Goal: Information Seeking & Learning: Learn about a topic

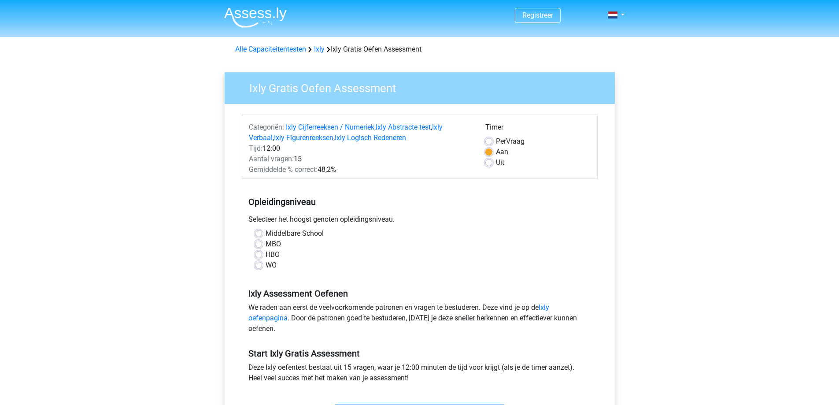
scroll to position [88, 0]
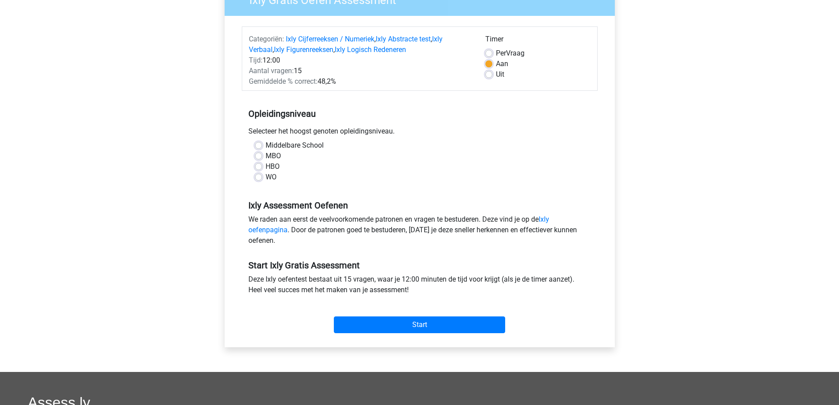
click at [266, 163] on label "HBO" at bounding box center [273, 166] width 14 height 11
click at [255, 163] on input "HBO" at bounding box center [258, 165] width 7 height 9
radio input "true"
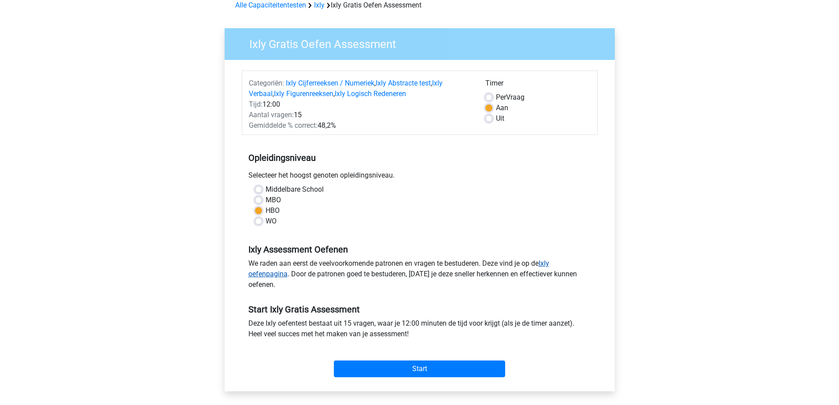
click at [549, 262] on link "Ixly oefenpagina" at bounding box center [398, 268] width 301 height 19
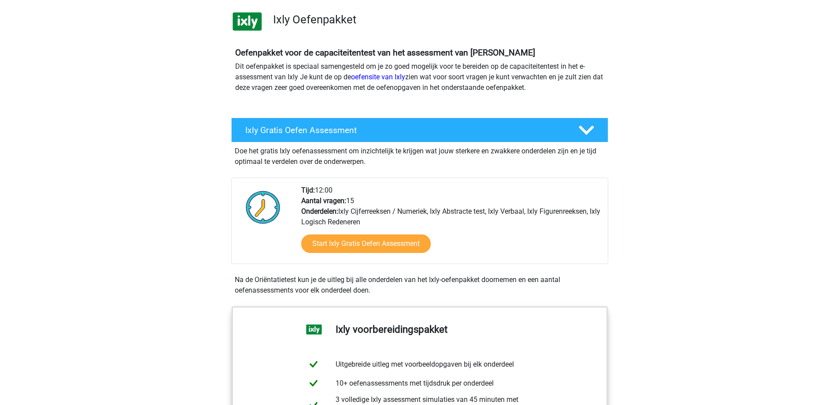
scroll to position [44, 0]
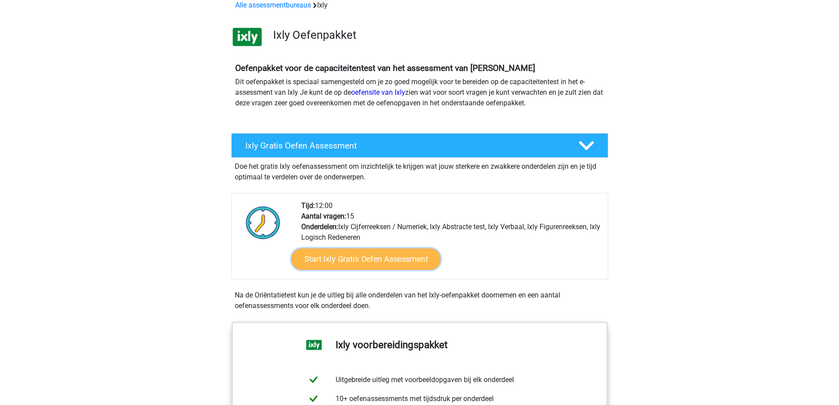
click at [377, 259] on link "Start Ixly Gratis Oefen Assessment" at bounding box center [365, 258] width 149 height 21
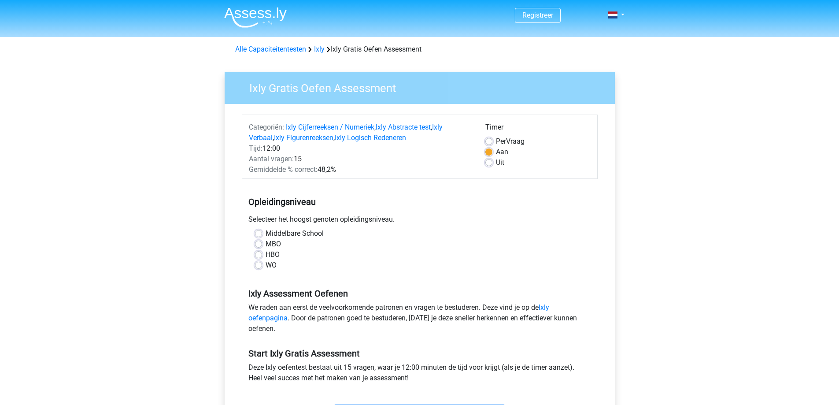
click at [266, 257] on label "HBO" at bounding box center [273, 254] width 14 height 11
click at [259, 257] on input "HBO" at bounding box center [258, 253] width 7 height 9
radio input "true"
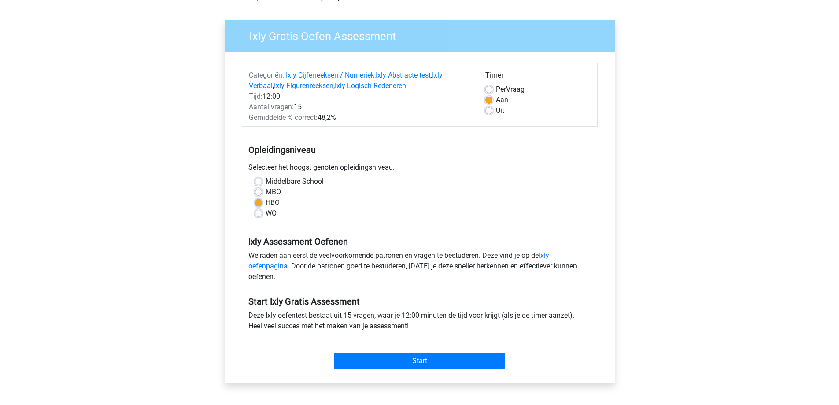
scroll to position [132, 0]
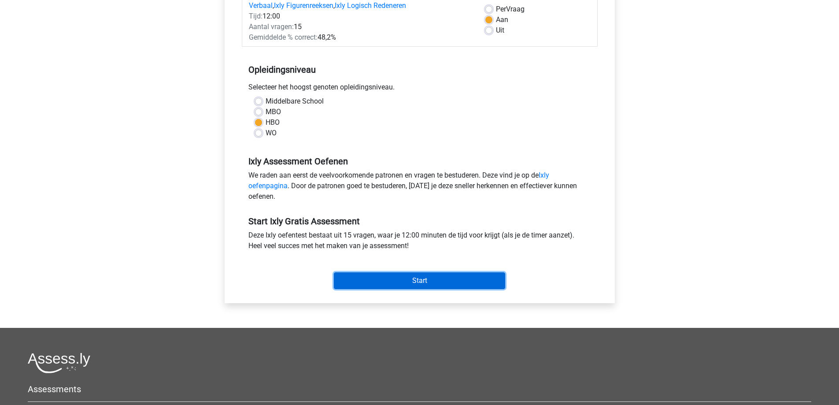
click at [429, 277] on input "Start" at bounding box center [419, 280] width 171 height 17
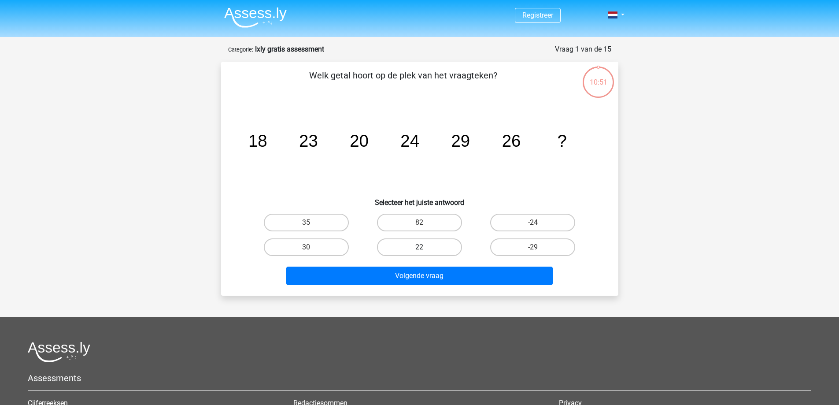
click at [436, 244] on label "22" at bounding box center [419, 247] width 85 height 18
click at [425, 247] on input "22" at bounding box center [422, 250] width 6 height 6
radio input "true"
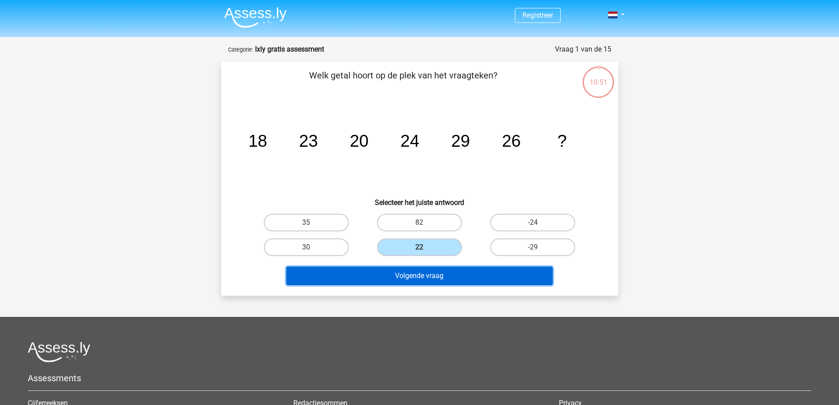
click at [429, 276] on button "Volgende vraag" at bounding box center [419, 275] width 266 height 18
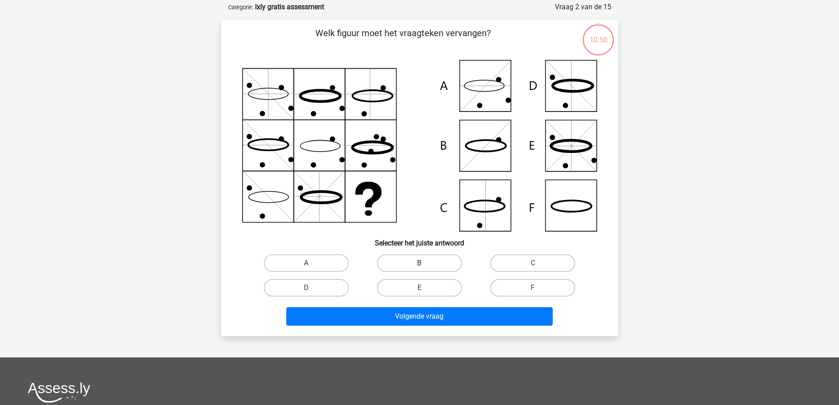
scroll to position [44, 0]
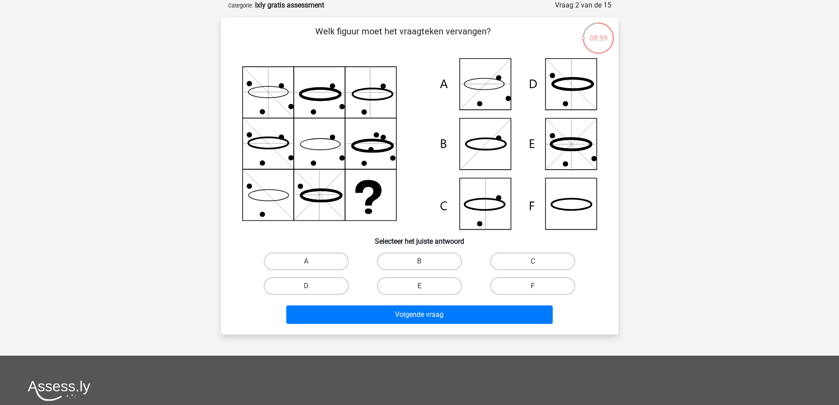
click at [570, 201] on icon at bounding box center [419, 143] width 355 height 171
click at [571, 205] on icon at bounding box center [419, 143] width 355 height 171
click at [535, 287] on input "F" at bounding box center [536, 289] width 6 height 6
radio input "true"
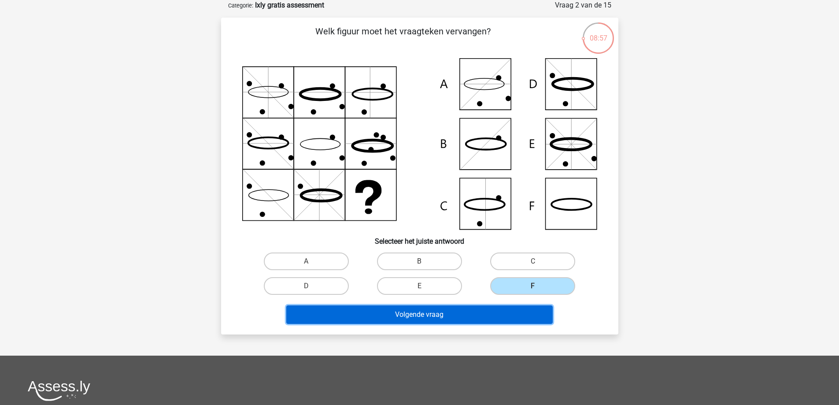
click at [492, 307] on button "Volgende vraag" at bounding box center [419, 314] width 266 height 18
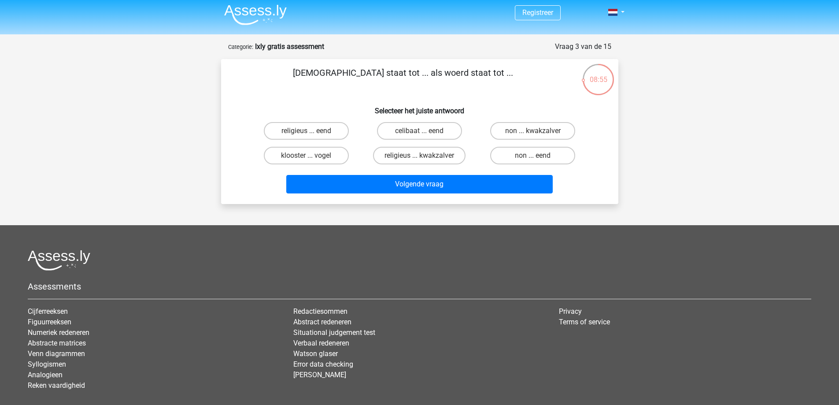
scroll to position [0, 0]
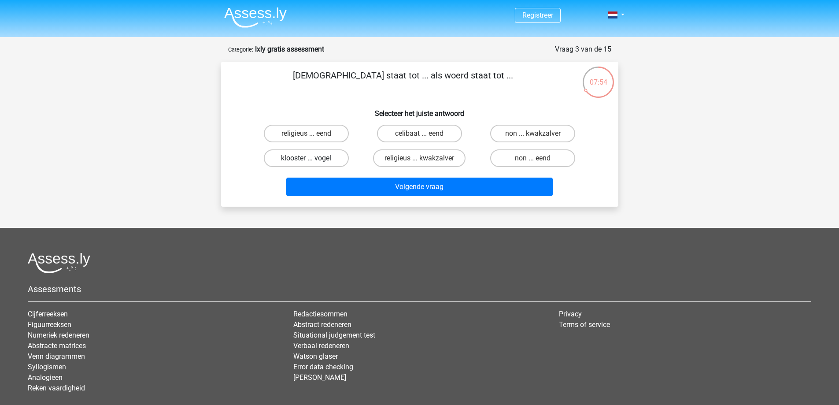
click at [343, 158] on label "klooster ... vogel" at bounding box center [306, 158] width 85 height 18
click at [312, 158] on input "klooster ... vogel" at bounding box center [309, 161] width 6 height 6
radio input "true"
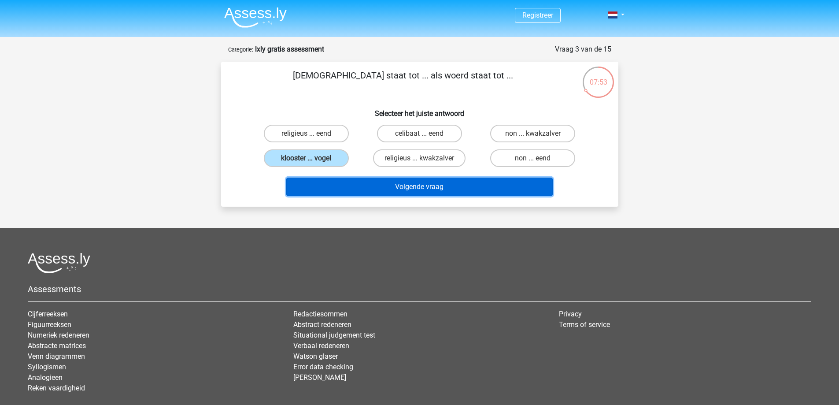
click at [439, 189] on button "Volgende vraag" at bounding box center [419, 186] width 266 height 18
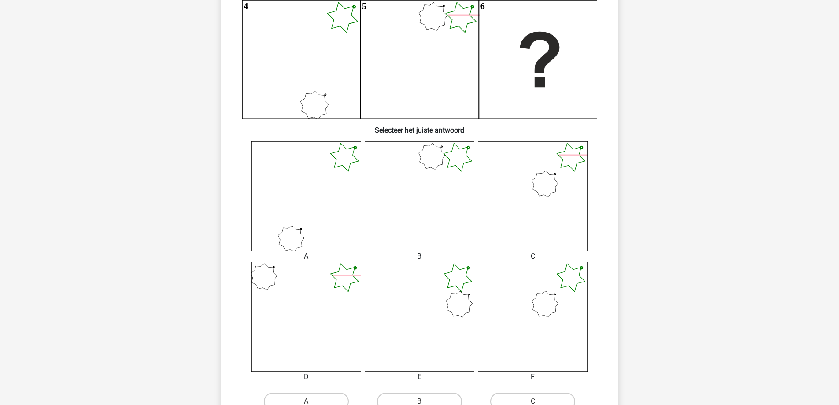
scroll to position [264, 0]
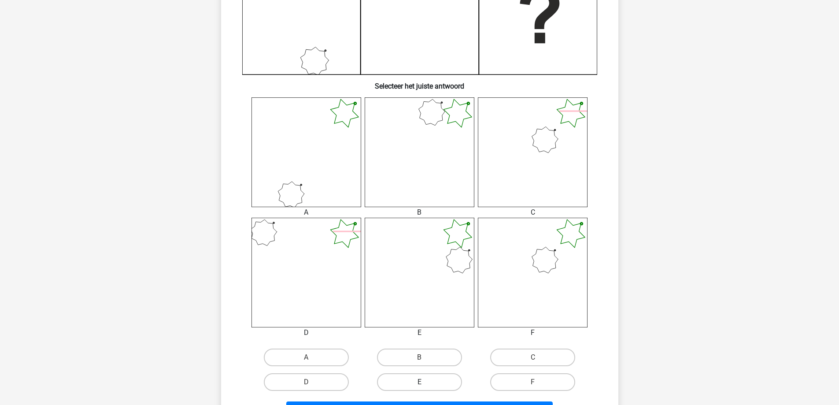
click at [442, 377] on label "E" at bounding box center [419, 382] width 85 height 18
click at [425, 382] on input "E" at bounding box center [422, 385] width 6 height 6
radio input "true"
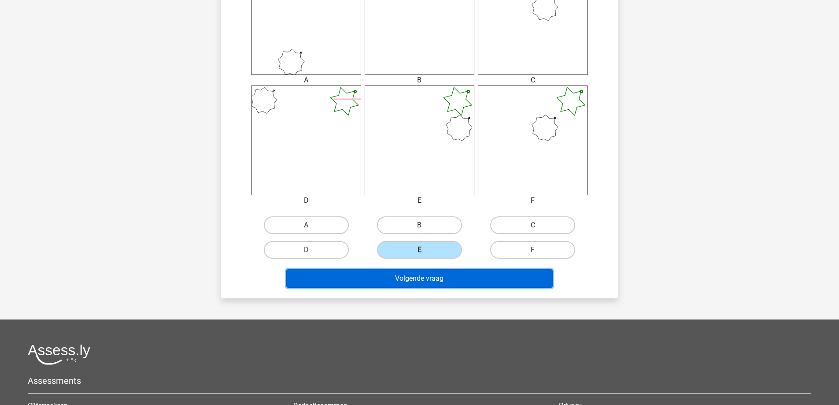
click at [460, 282] on button "Volgende vraag" at bounding box center [419, 278] width 266 height 18
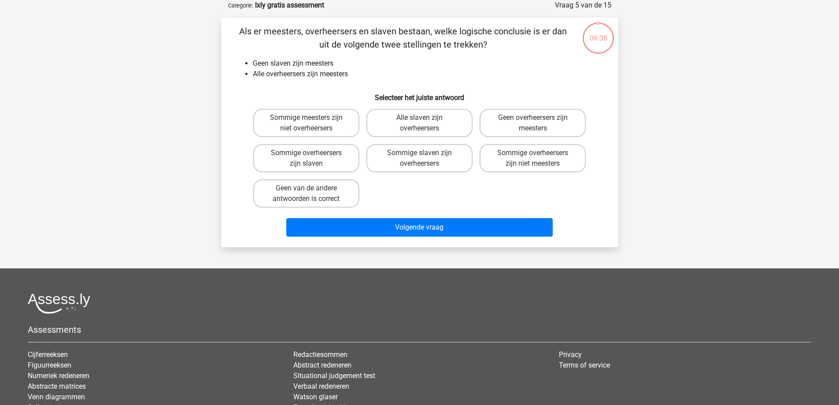
scroll to position [0, 0]
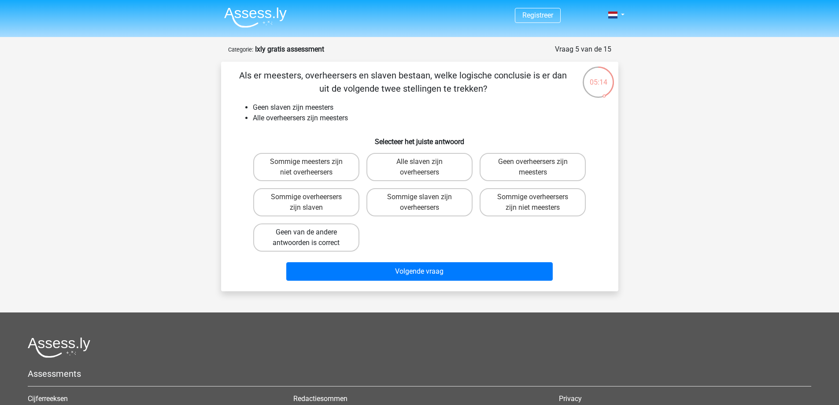
click at [322, 242] on label "Geen van de andere antwoorden is correct" at bounding box center [306, 237] width 106 height 28
click at [312, 238] on input "Geen van de andere antwoorden is correct" at bounding box center [309, 235] width 6 height 6
radio input "true"
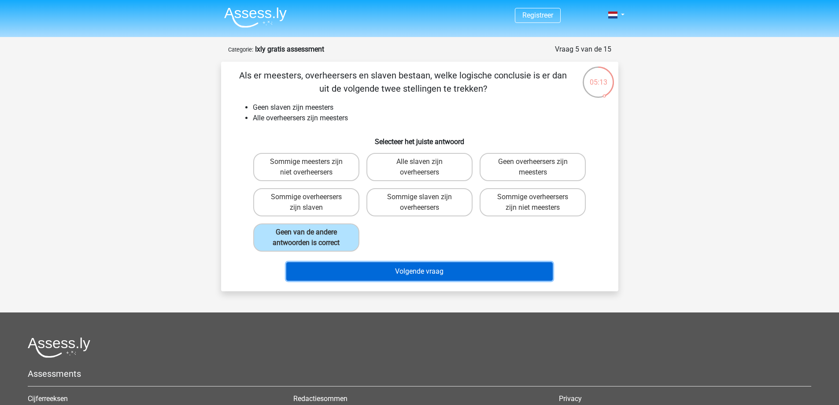
click at [499, 273] on button "Volgende vraag" at bounding box center [419, 271] width 266 height 18
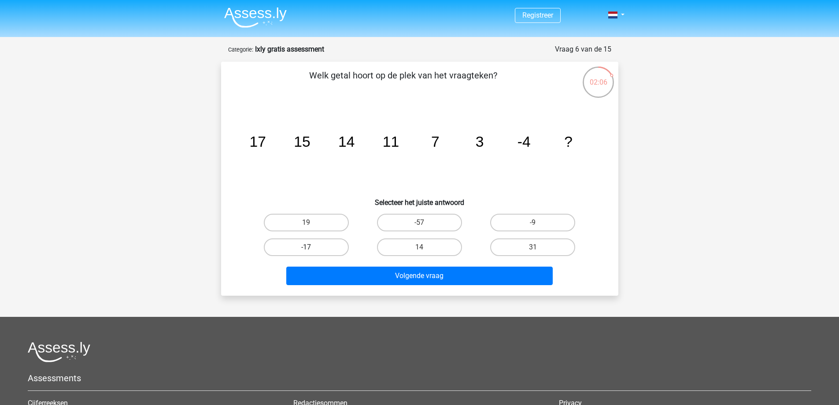
click at [321, 251] on label "-17" at bounding box center [306, 247] width 85 height 18
click at [312, 251] on input "-17" at bounding box center [309, 250] width 6 height 6
radio input "true"
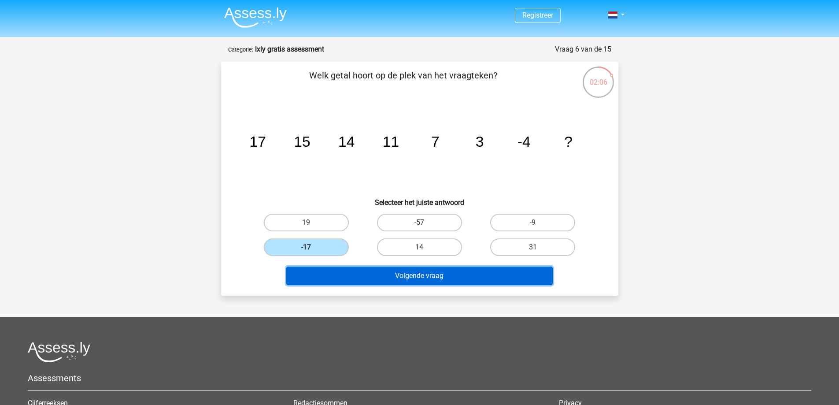
click at [434, 270] on button "Volgende vraag" at bounding box center [419, 275] width 266 height 18
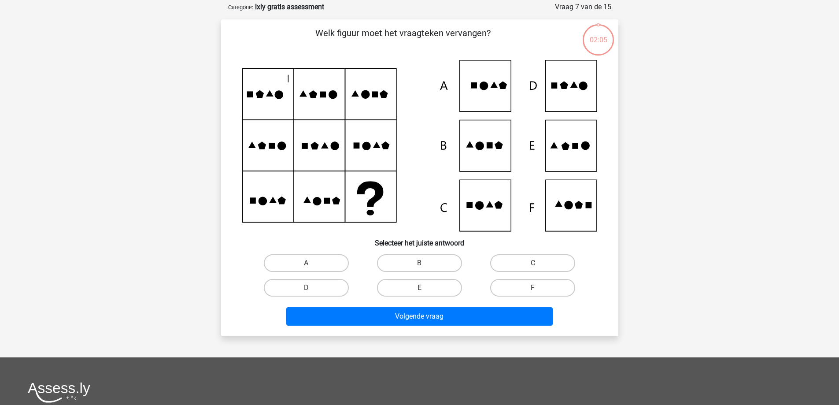
scroll to position [44, 0]
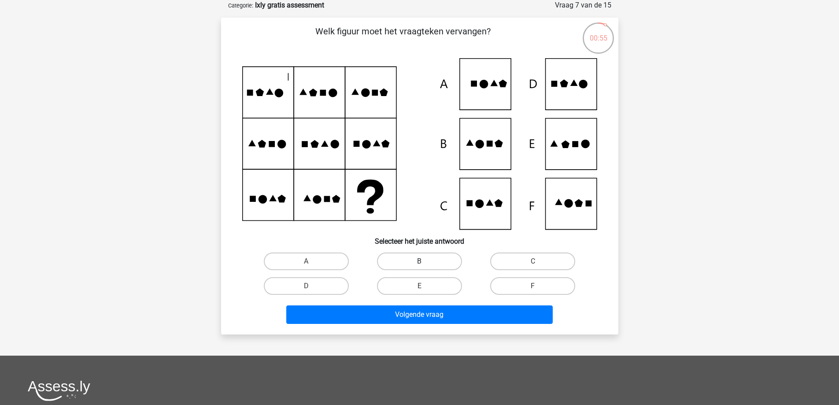
click at [440, 268] on label "B" at bounding box center [419, 261] width 85 height 18
click at [425, 267] on input "B" at bounding box center [422, 264] width 6 height 6
radio input "true"
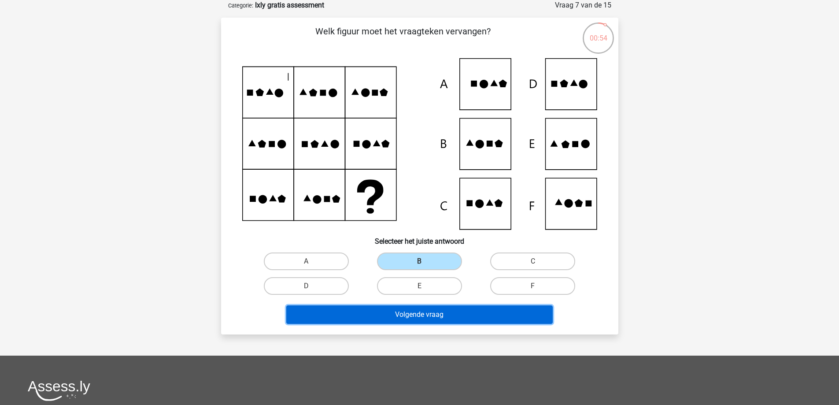
click at [461, 313] on button "Volgende vraag" at bounding box center [419, 314] width 266 height 18
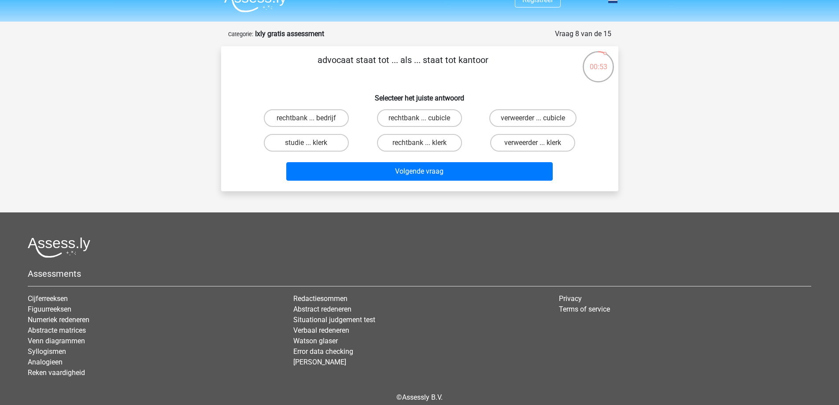
scroll to position [0, 0]
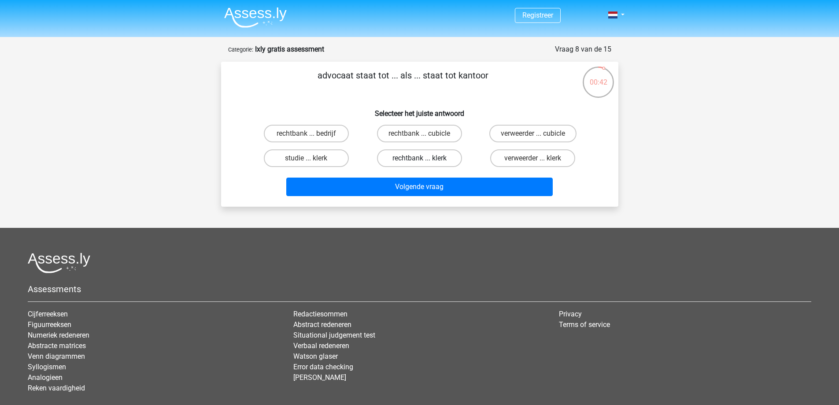
click at [443, 158] on label "rechtbank ... klerk" at bounding box center [419, 158] width 85 height 18
click at [425, 158] on input "rechtbank ... klerk" at bounding box center [422, 161] width 6 height 6
radio input "true"
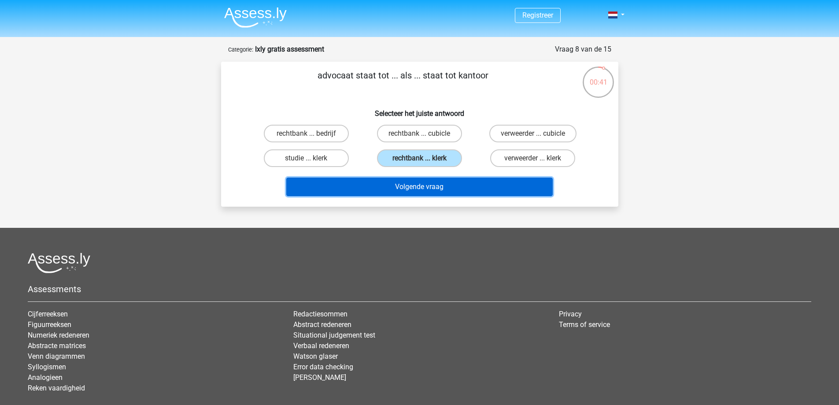
click at [447, 184] on button "Volgende vraag" at bounding box center [419, 186] width 266 height 18
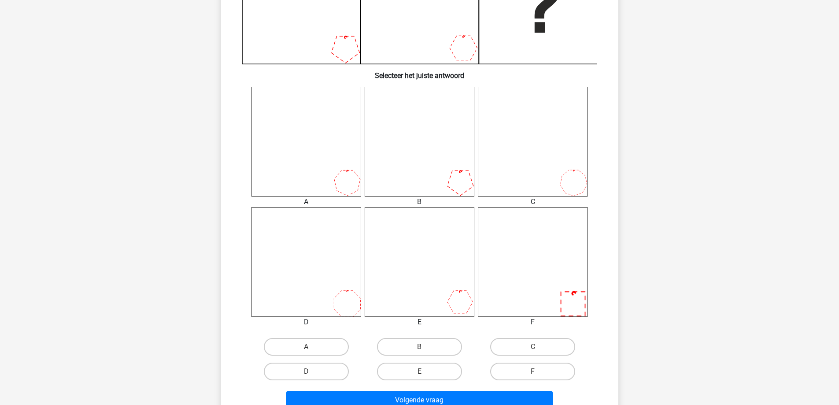
scroll to position [352, 0]
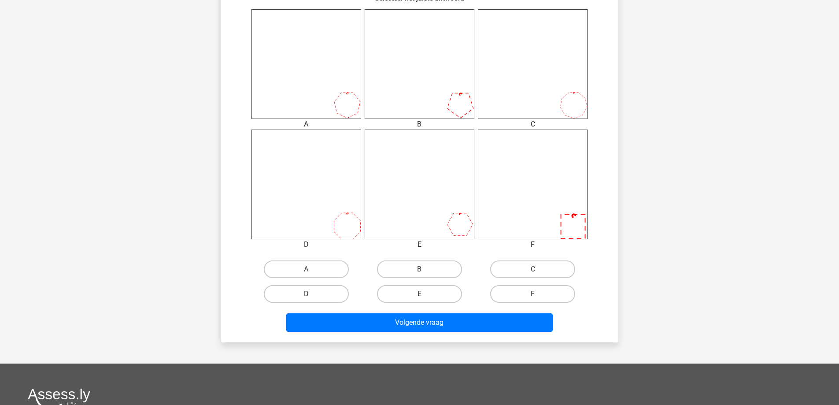
click at [325, 294] on label "D" at bounding box center [306, 294] width 85 height 18
click at [312, 294] on input "D" at bounding box center [309, 297] width 6 height 6
radio input "true"
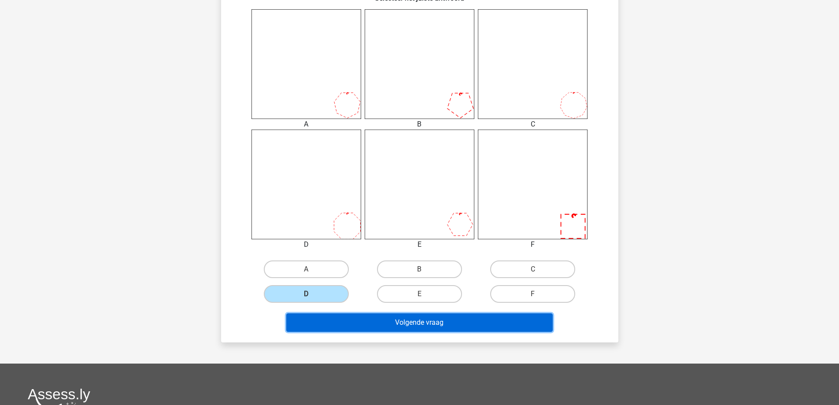
click at [351, 317] on button "Volgende vraag" at bounding box center [419, 322] width 266 height 18
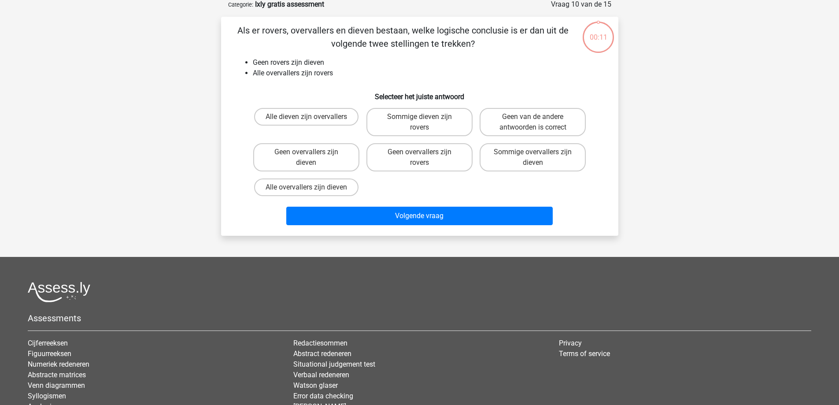
scroll to position [44, 0]
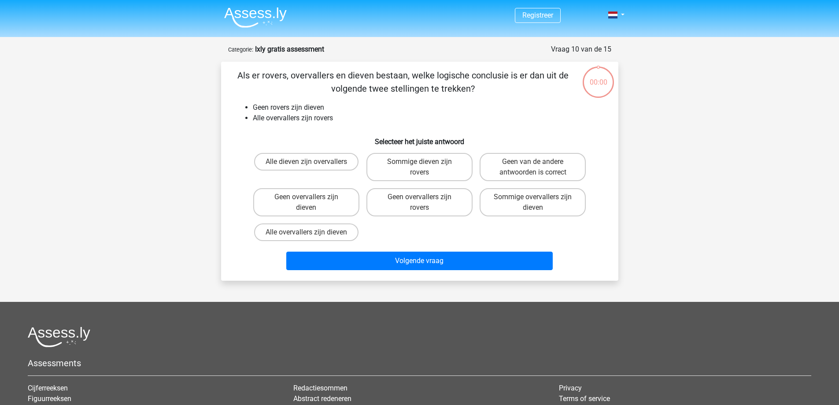
scroll to position [44, 0]
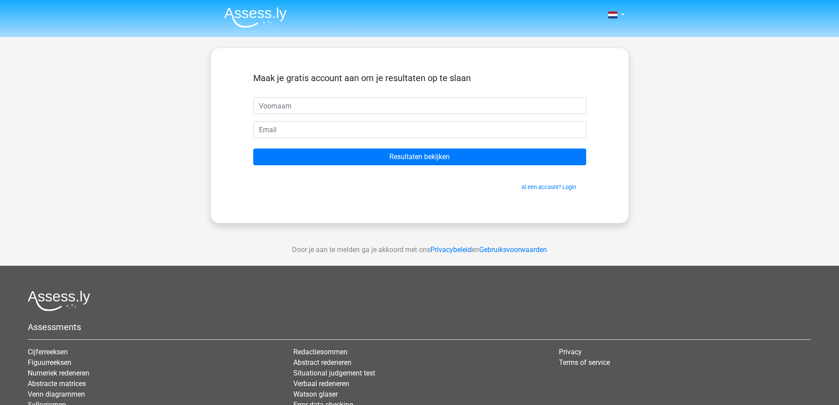
click at [396, 102] on input "text" at bounding box center [419, 105] width 333 height 17
type input "[PERSON_NAME]"
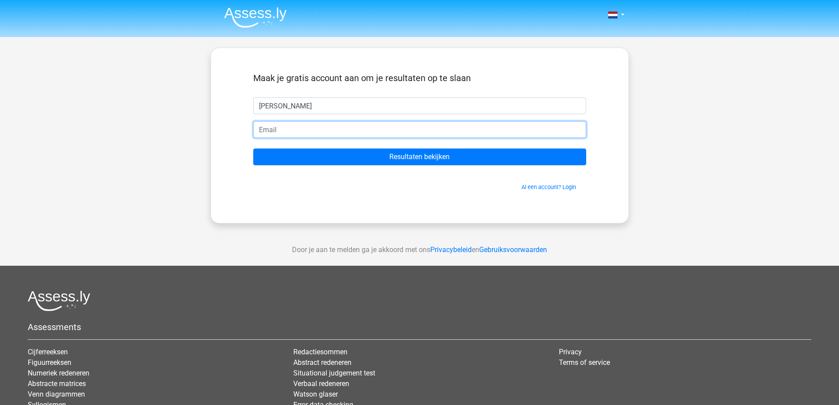
click at [331, 129] on input "email" at bounding box center [419, 129] width 333 height 17
type input "[EMAIL_ADDRESS][DOMAIN_NAME]"
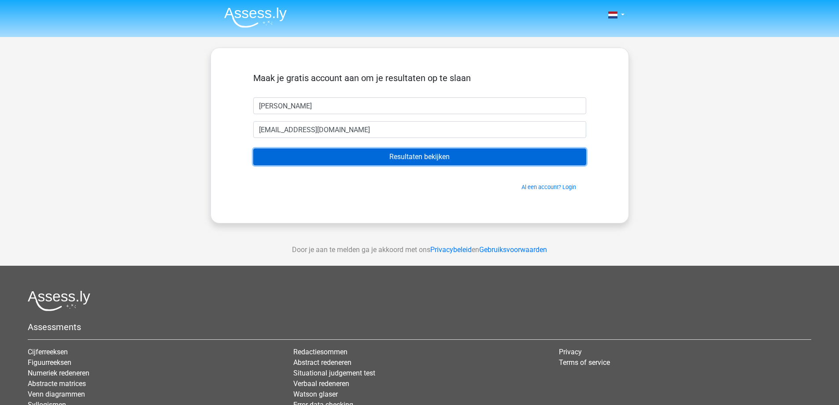
click at [411, 158] on input "Resultaten bekijken" at bounding box center [419, 156] width 333 height 17
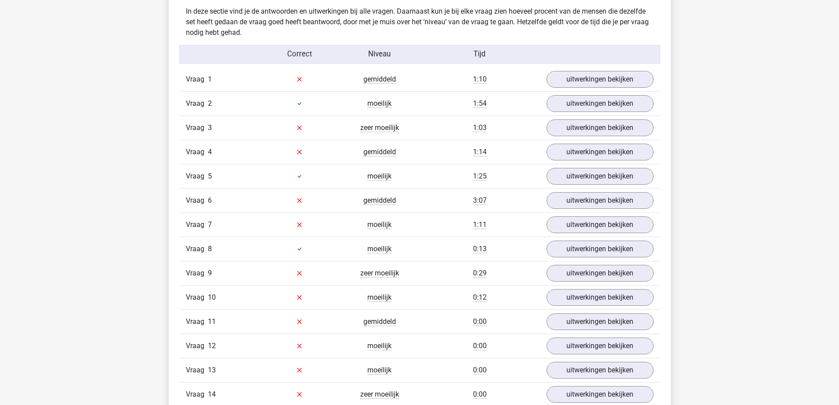
scroll to position [1013, 0]
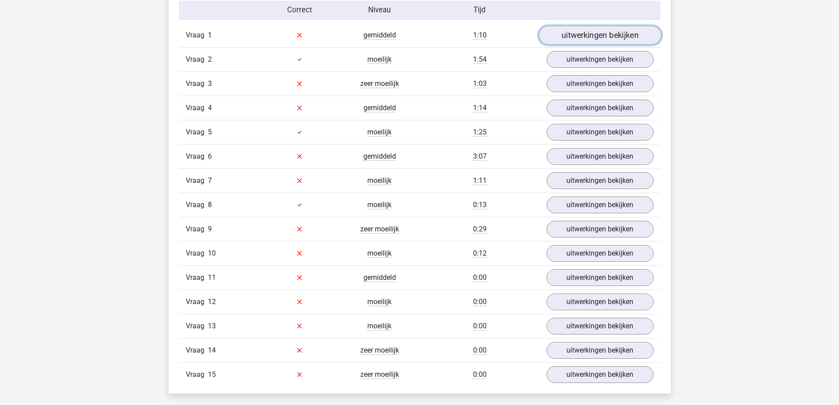
click at [618, 37] on link "uitwerkingen bekijken" at bounding box center [599, 35] width 123 height 19
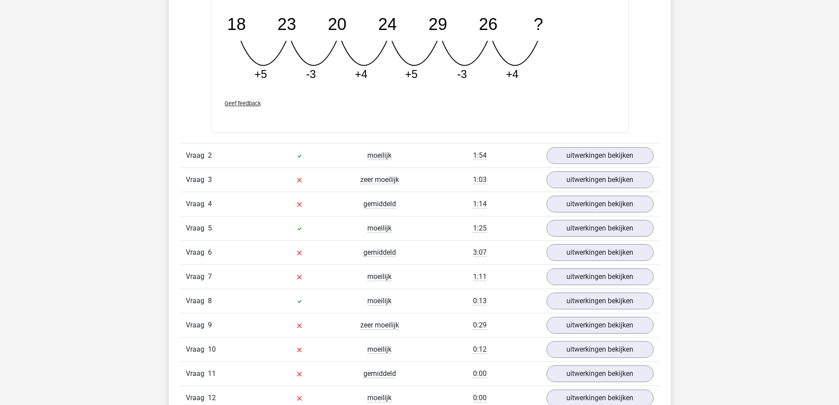
scroll to position [1321, 0]
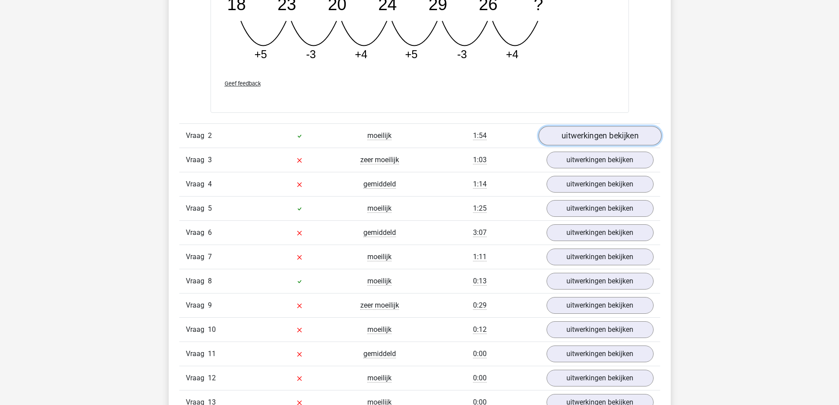
click at [618, 136] on link "uitwerkingen bekijken" at bounding box center [599, 135] width 123 height 19
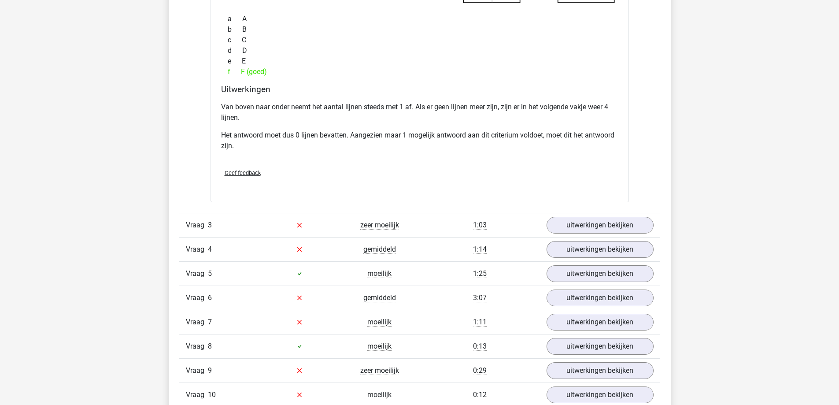
scroll to position [1762, 0]
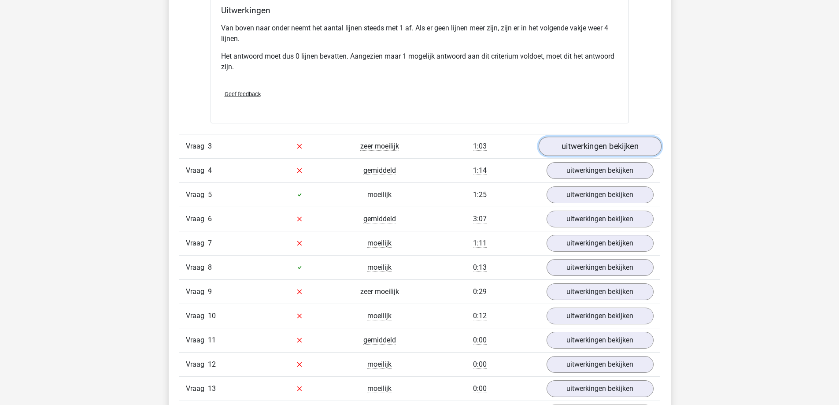
click at [633, 148] on link "uitwerkingen bekijken" at bounding box center [599, 146] width 123 height 19
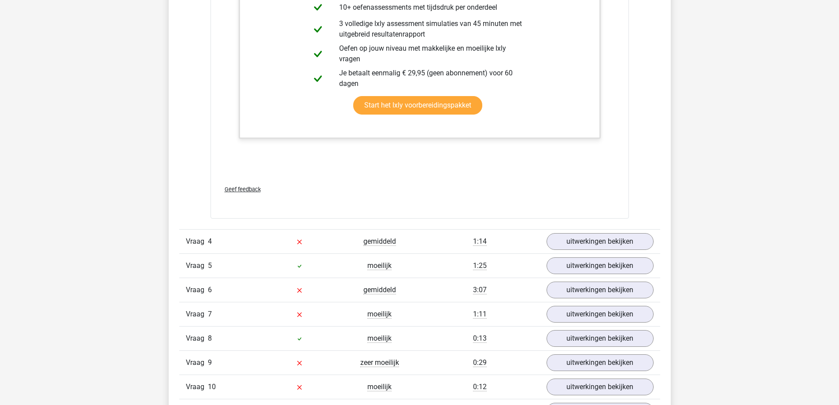
scroll to position [2158, 0]
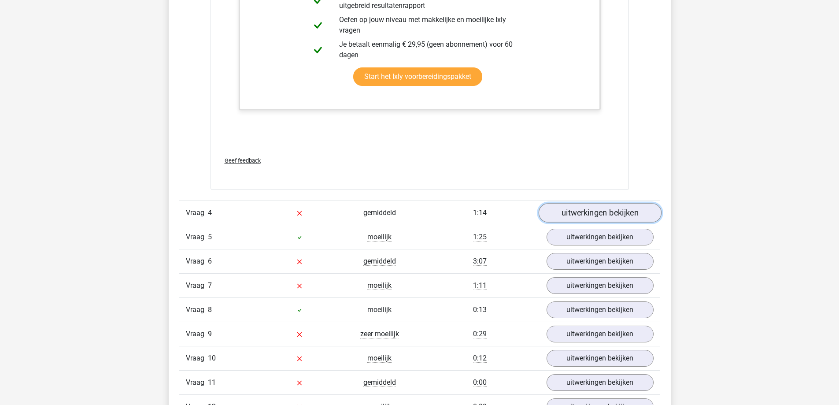
click at [630, 216] on link "uitwerkingen bekijken" at bounding box center [599, 212] width 123 height 19
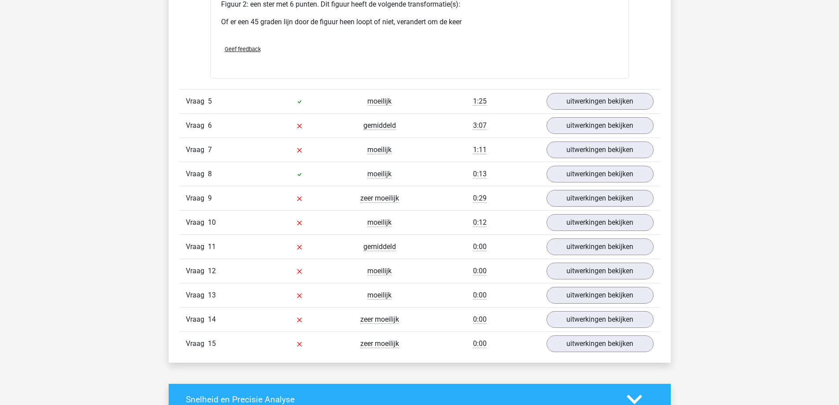
scroll to position [3039, 0]
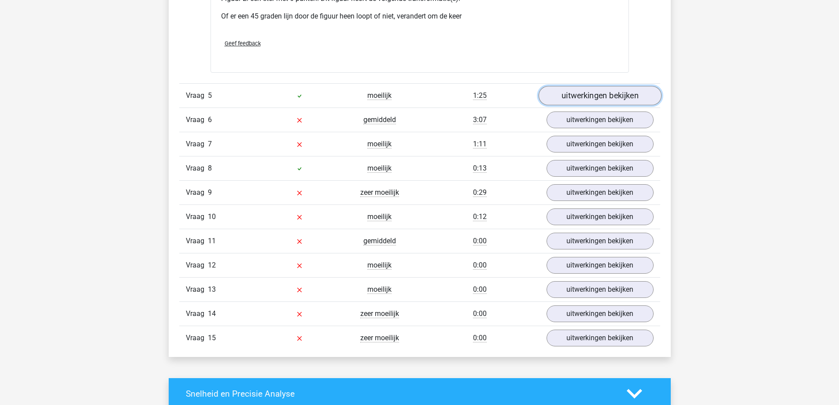
click at [628, 93] on link "uitwerkingen bekijken" at bounding box center [599, 95] width 123 height 19
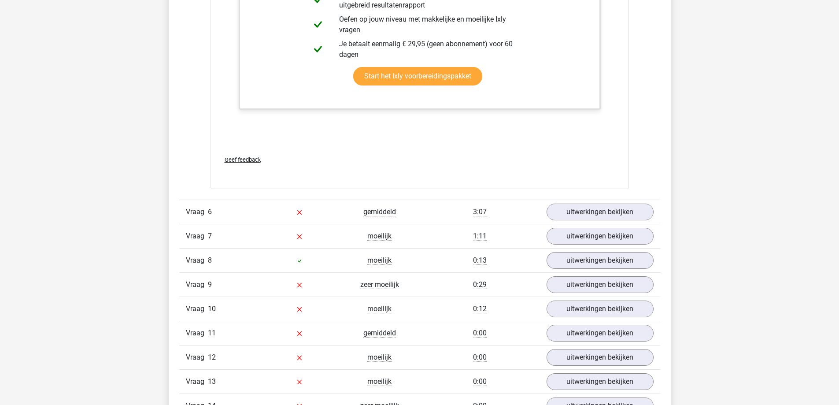
scroll to position [3523, 0]
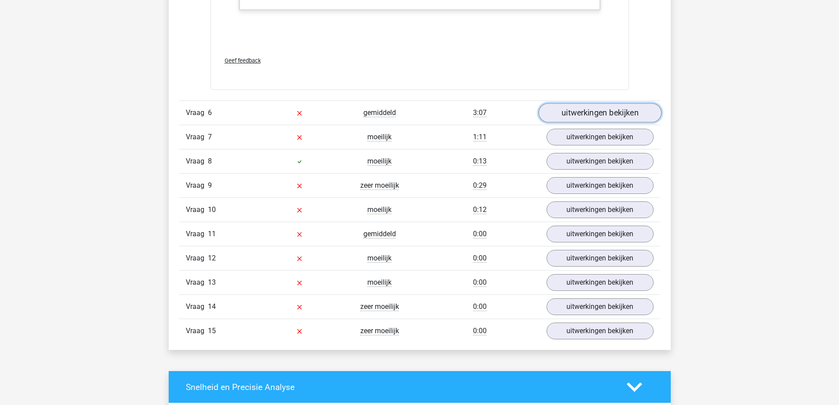
click at [640, 111] on link "uitwerkingen bekijken" at bounding box center [599, 112] width 123 height 19
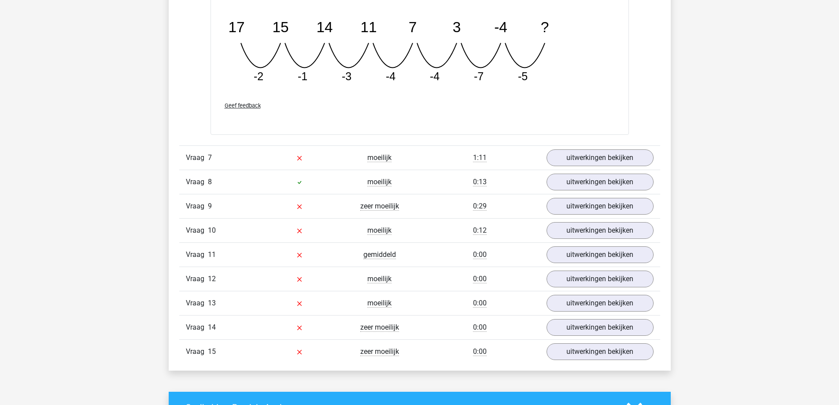
scroll to position [3920, 0]
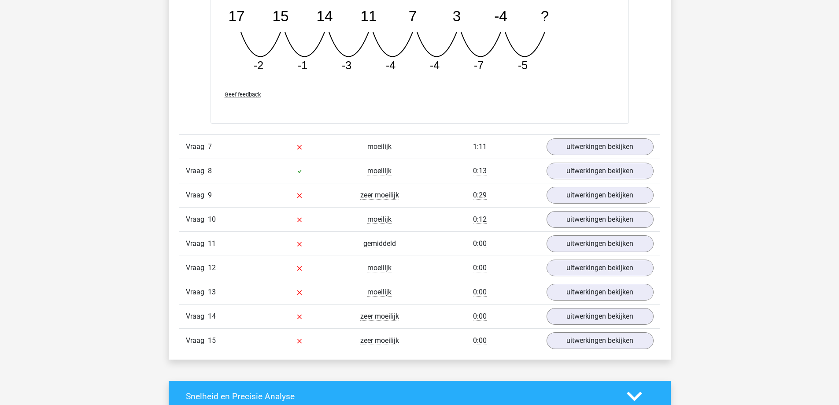
click at [623, 136] on div "Vraag 7 moeilijk 1:11 uitwerkingen bekijken" at bounding box center [419, 146] width 481 height 24
click at [633, 139] on link "uitwerkingen bekijken" at bounding box center [599, 146] width 123 height 19
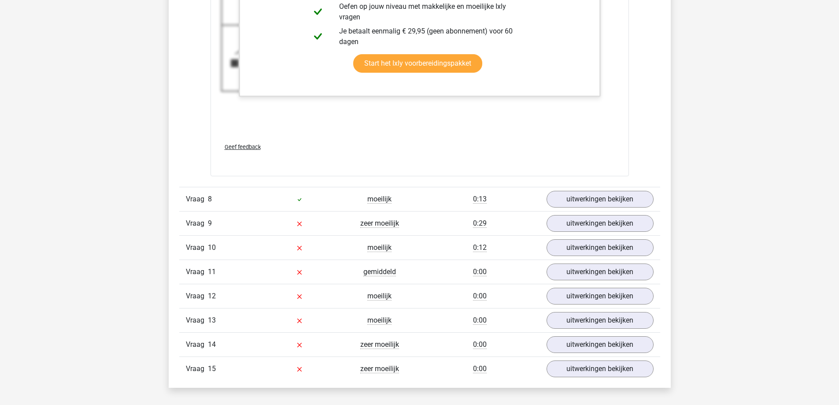
scroll to position [4536, 0]
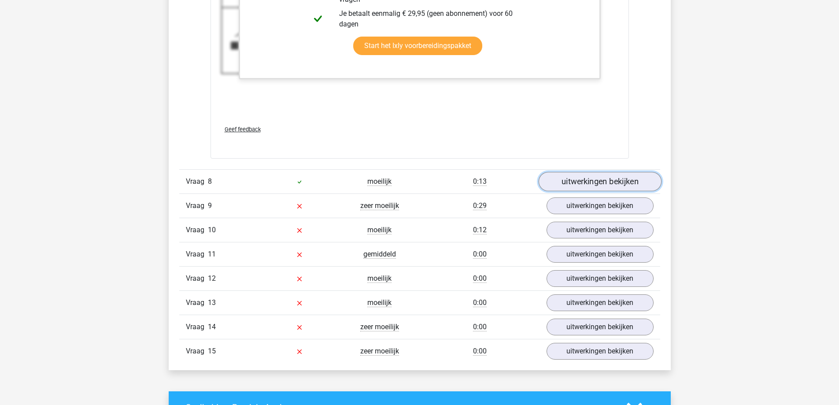
click at [640, 184] on link "uitwerkingen bekijken" at bounding box center [599, 181] width 123 height 19
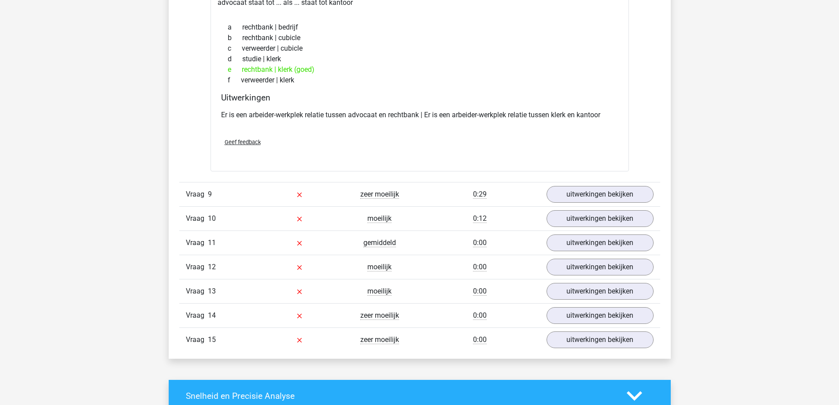
scroll to position [4756, 0]
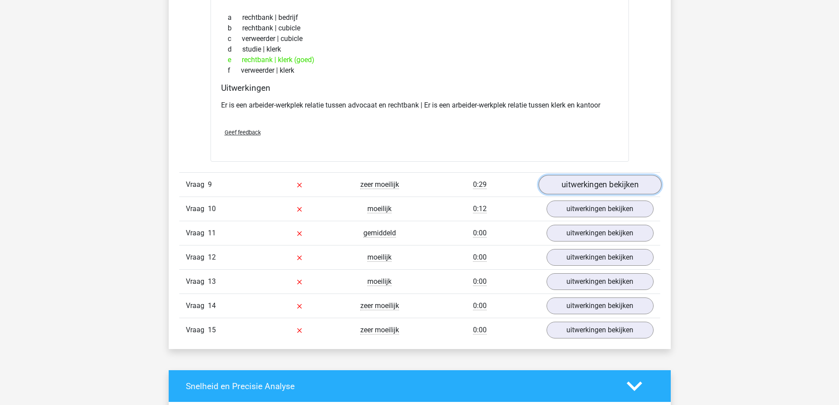
click at [639, 185] on link "uitwerkingen bekijken" at bounding box center [599, 184] width 123 height 19
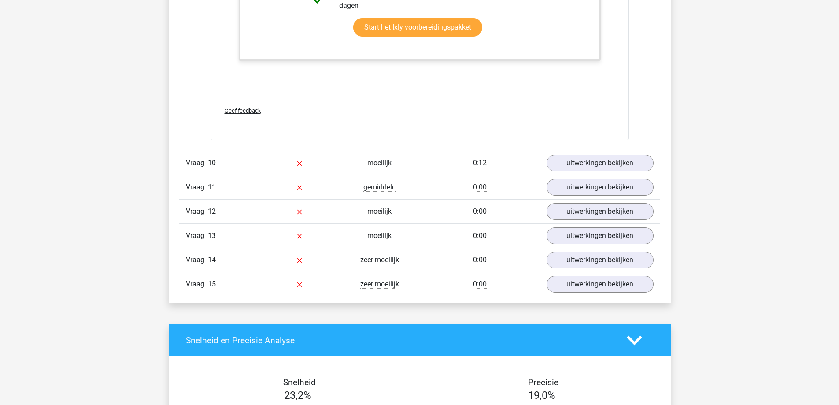
scroll to position [5725, 0]
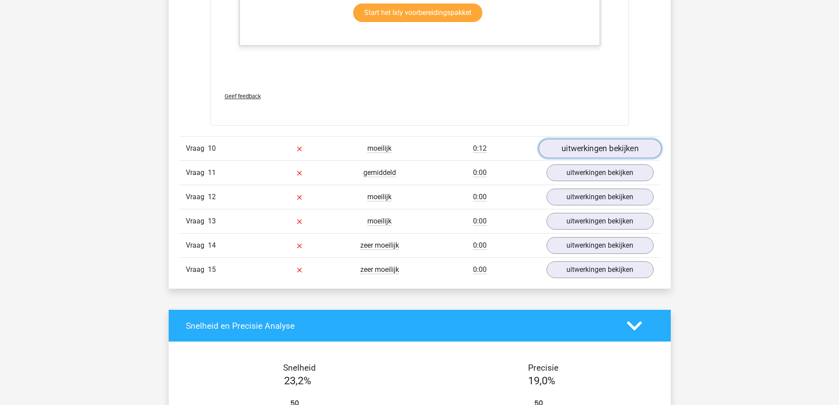
click at [640, 144] on link "uitwerkingen bekijken" at bounding box center [599, 148] width 123 height 19
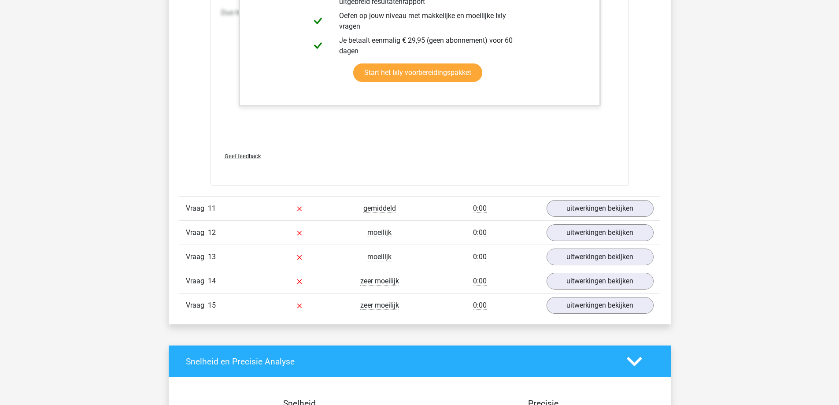
scroll to position [6210, 0]
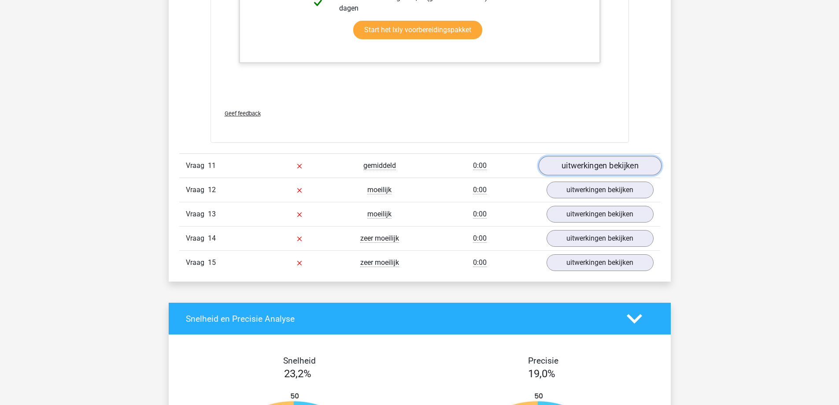
click at [647, 159] on link "uitwerkingen bekijken" at bounding box center [599, 165] width 123 height 19
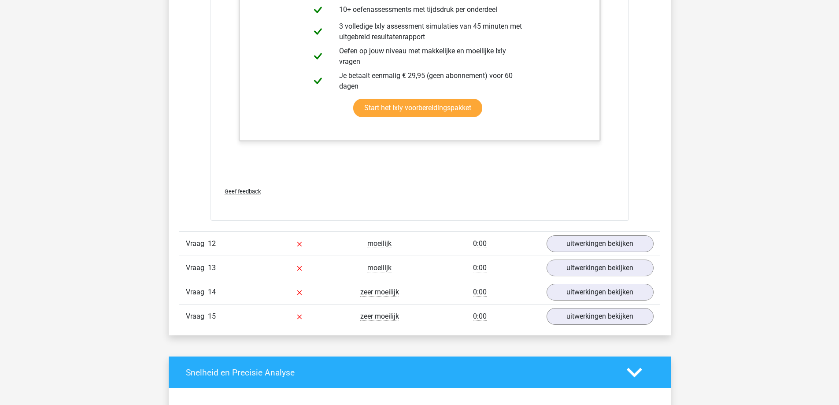
scroll to position [6694, 0]
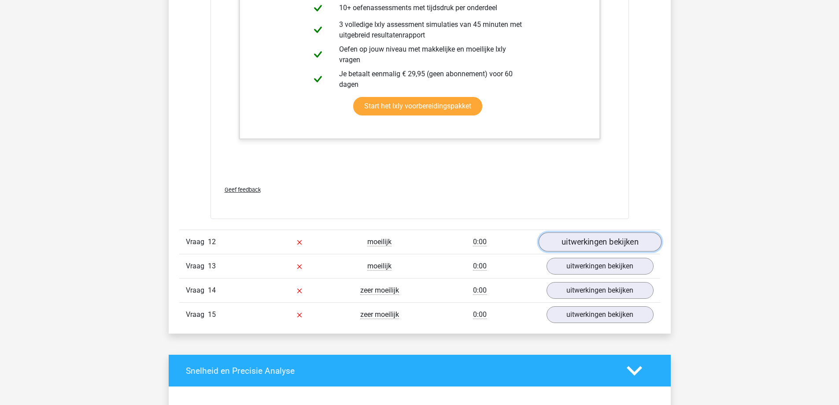
click at [599, 242] on link "uitwerkingen bekijken" at bounding box center [599, 241] width 123 height 19
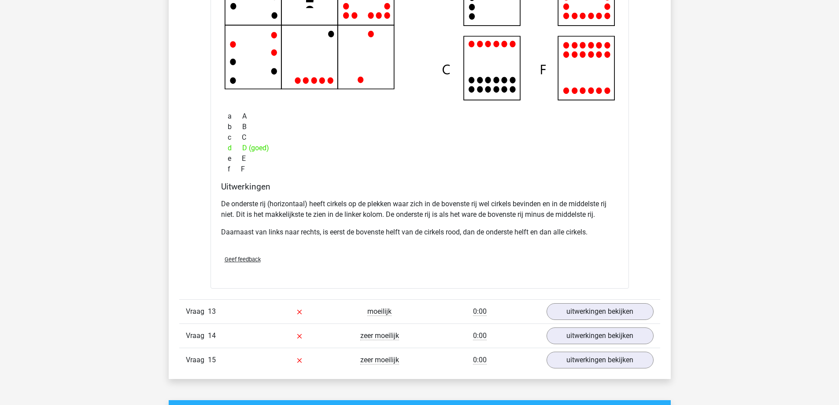
scroll to position [7135, 0]
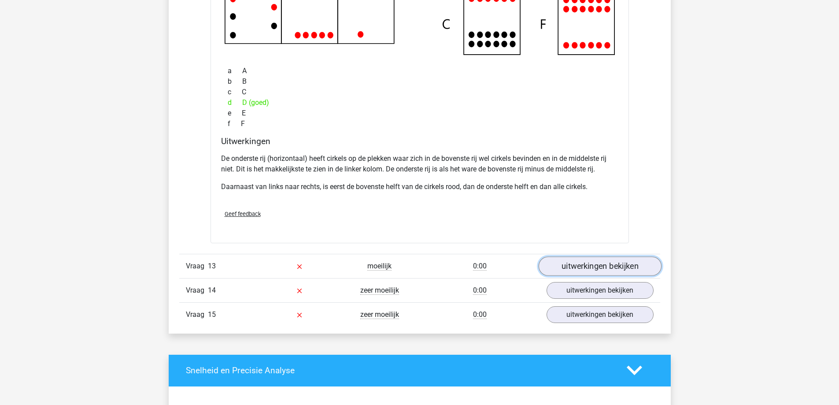
click at [642, 264] on link "uitwerkingen bekijken" at bounding box center [599, 265] width 123 height 19
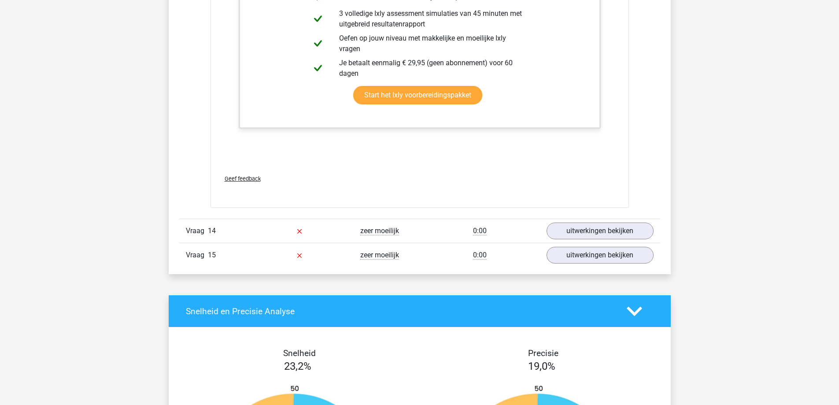
scroll to position [7663, 0]
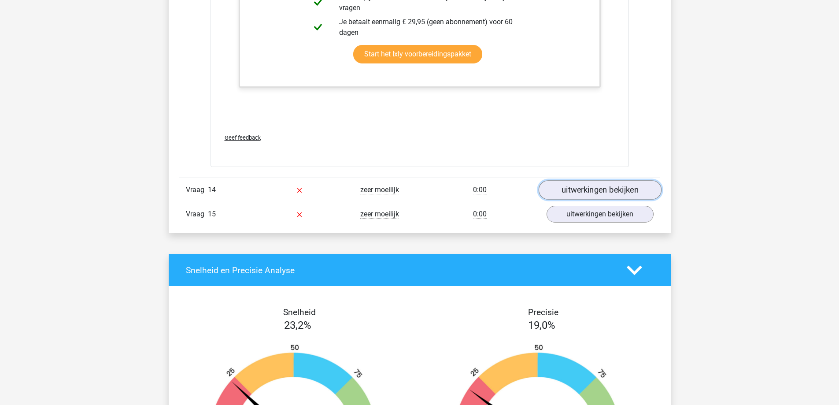
click at [624, 185] on link "uitwerkingen bekijken" at bounding box center [599, 189] width 123 height 19
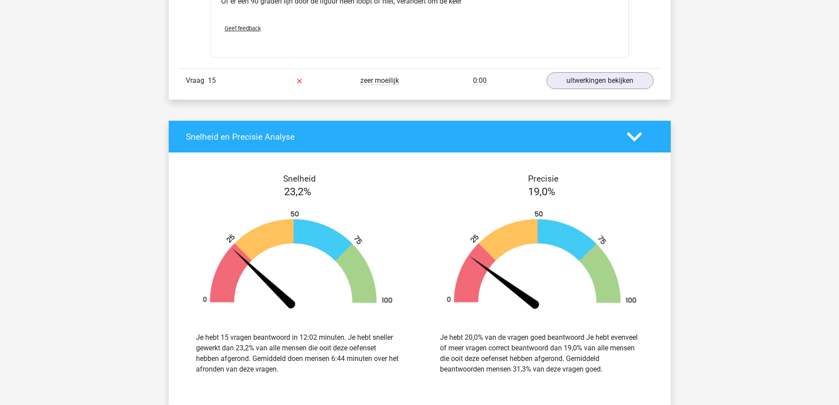
scroll to position [8544, 0]
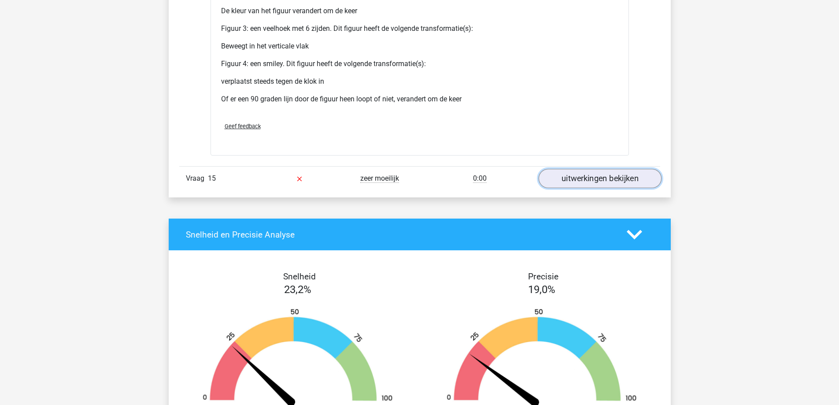
click at [633, 186] on link "uitwerkingen bekijken" at bounding box center [599, 178] width 123 height 19
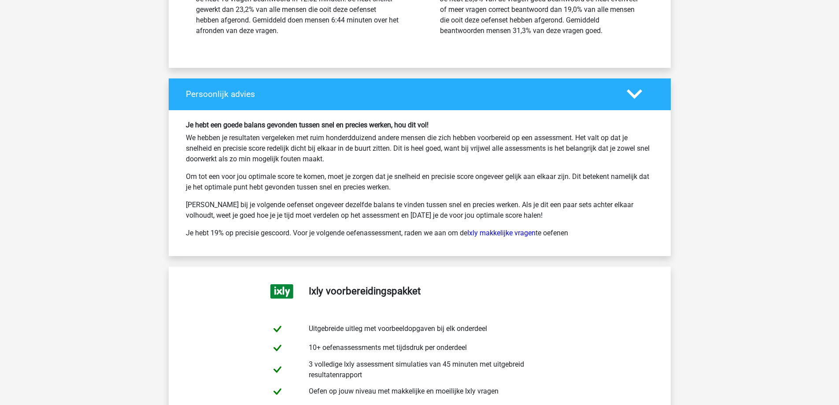
scroll to position [9469, 0]
click at [514, 234] on link "Ixly makkelijke vragen" at bounding box center [501, 232] width 68 height 8
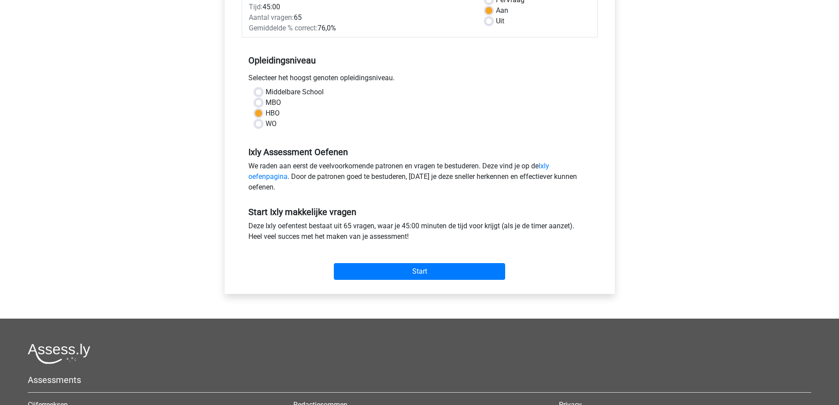
scroll to position [176, 0]
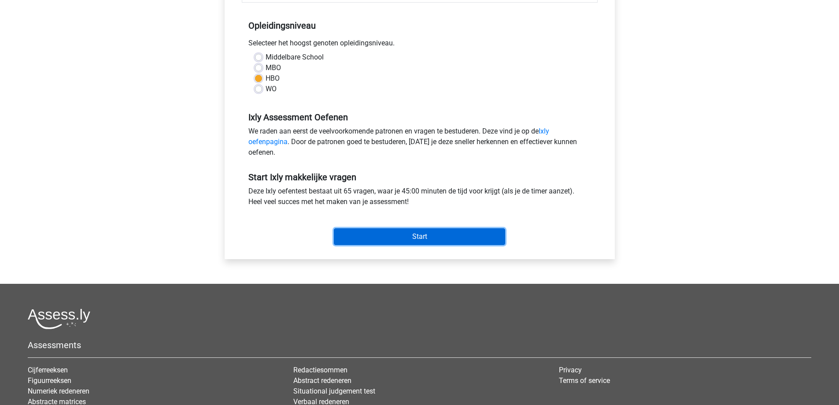
click at [431, 233] on input "Start" at bounding box center [419, 236] width 171 height 17
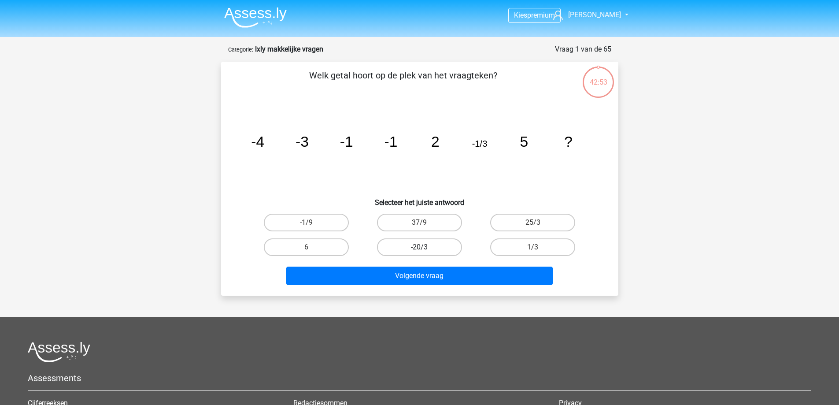
click at [428, 240] on label "-20/3" at bounding box center [419, 247] width 85 height 18
click at [425, 247] on input "-20/3" at bounding box center [422, 250] width 6 height 6
radio input "true"
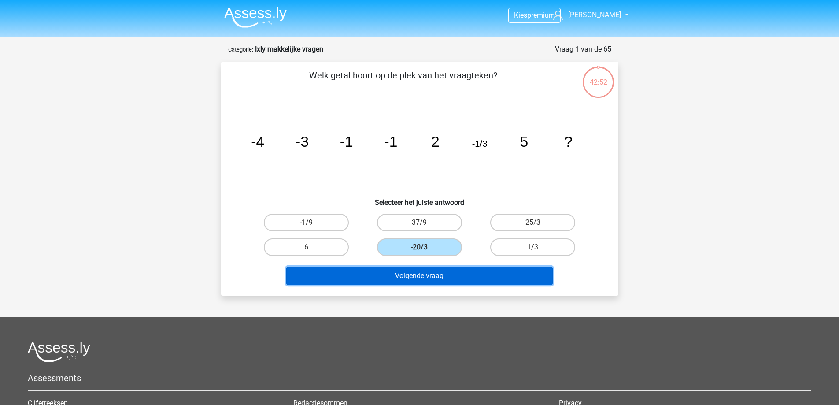
click at [452, 268] on button "Volgende vraag" at bounding box center [419, 275] width 266 height 18
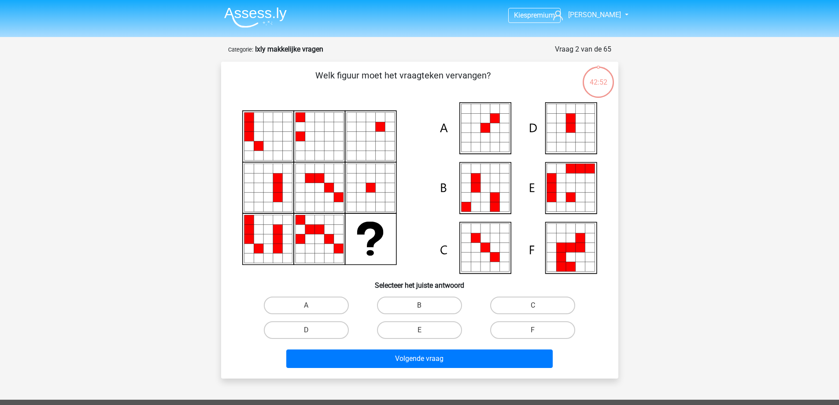
scroll to position [44, 0]
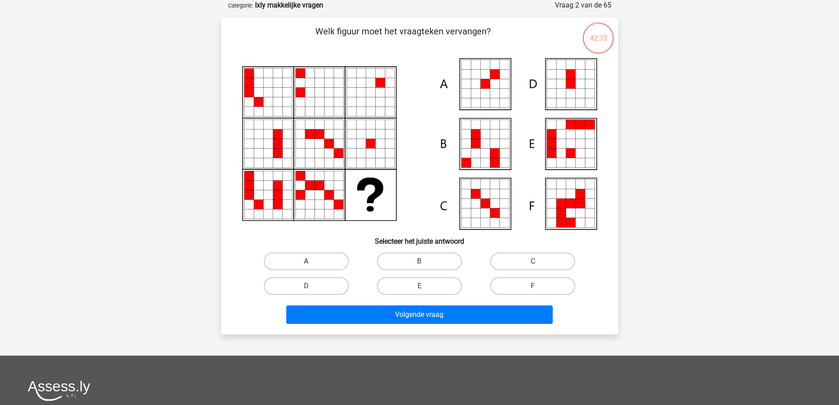
click at [324, 256] on label "A" at bounding box center [306, 261] width 85 height 18
click at [312, 261] on input "A" at bounding box center [309, 264] width 6 height 6
radio input "true"
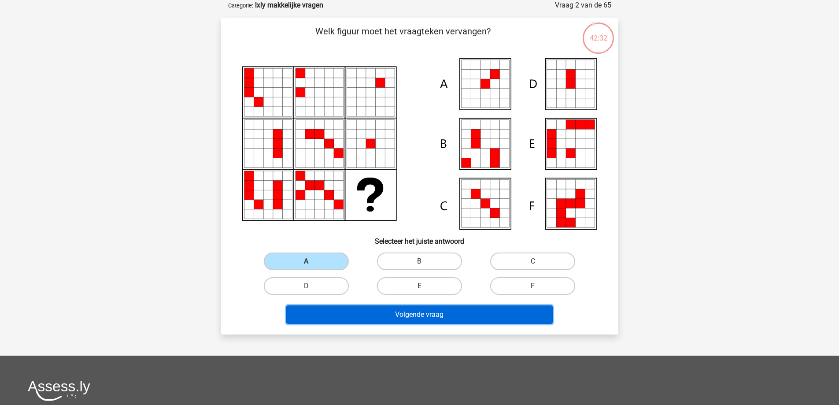
click at [427, 319] on button "Volgende vraag" at bounding box center [419, 314] width 266 height 18
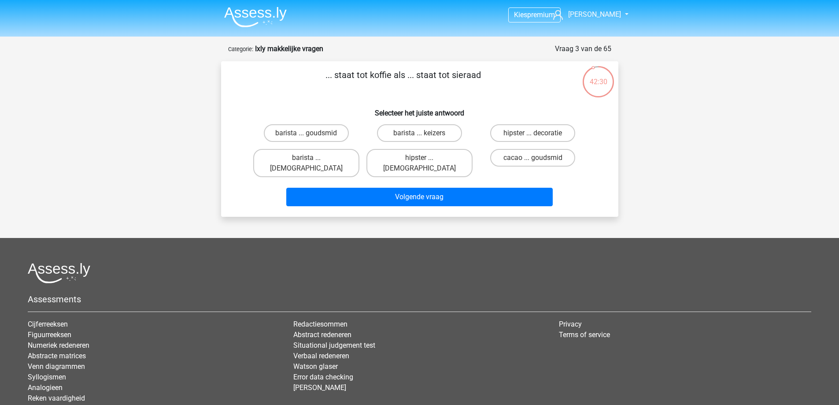
scroll to position [0, 0]
click at [326, 133] on label "barista ... goudsmid" at bounding box center [306, 134] width 85 height 18
click at [312, 133] on input "barista ... goudsmid" at bounding box center [309, 136] width 6 height 6
radio input "true"
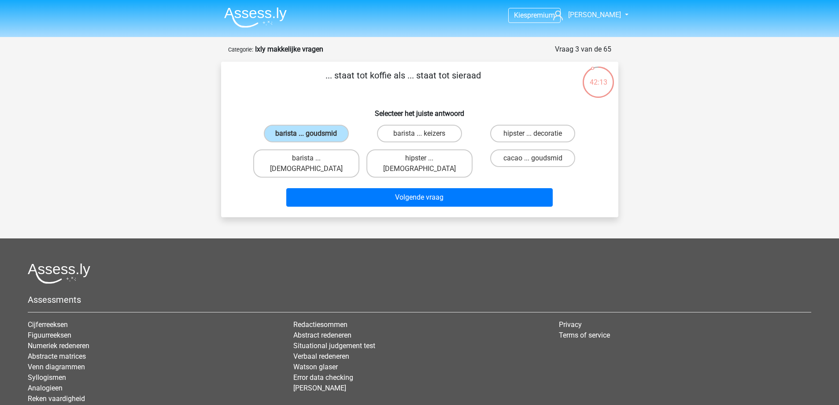
click at [398, 181] on div "Volgende vraag" at bounding box center [419, 195] width 369 height 29
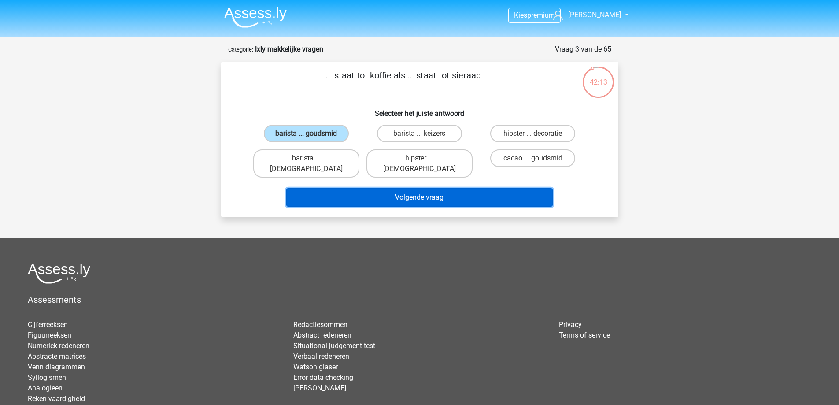
click at [405, 188] on button "Volgende vraag" at bounding box center [419, 197] width 266 height 18
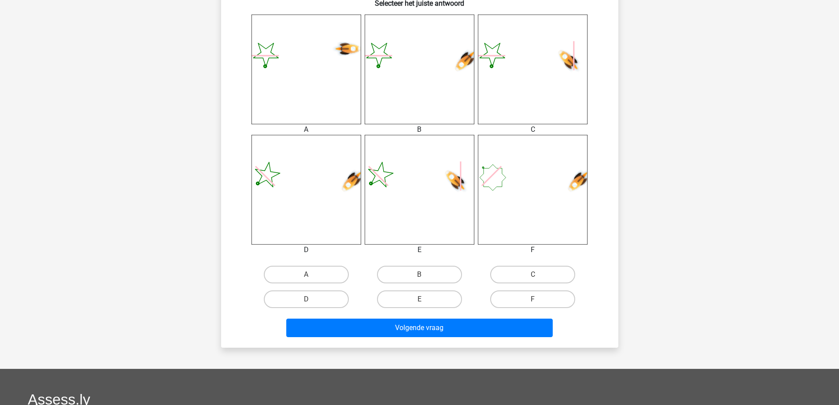
scroll to position [396, 0]
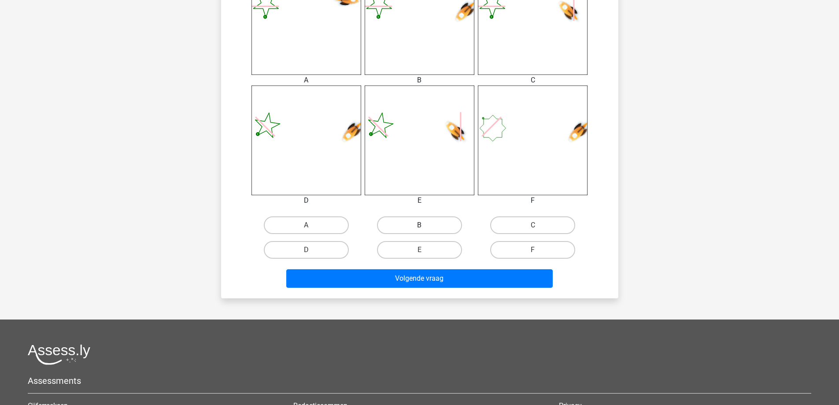
click at [430, 222] on label "B" at bounding box center [419, 225] width 85 height 18
click at [425, 225] on input "B" at bounding box center [422, 228] width 6 height 6
radio input "true"
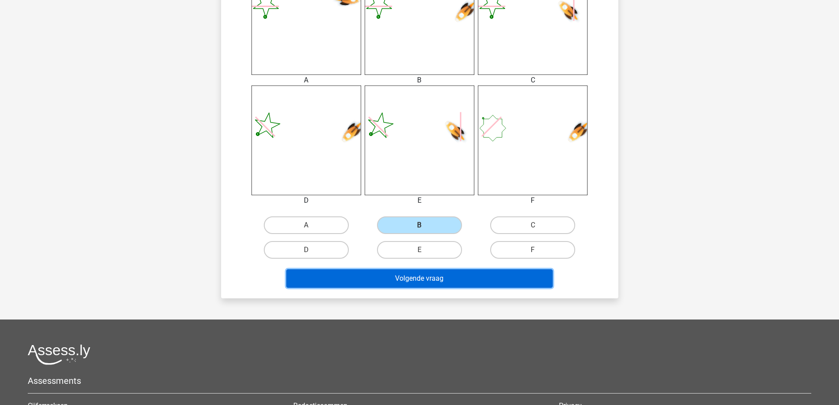
click at [458, 278] on button "Volgende vraag" at bounding box center [419, 278] width 266 height 18
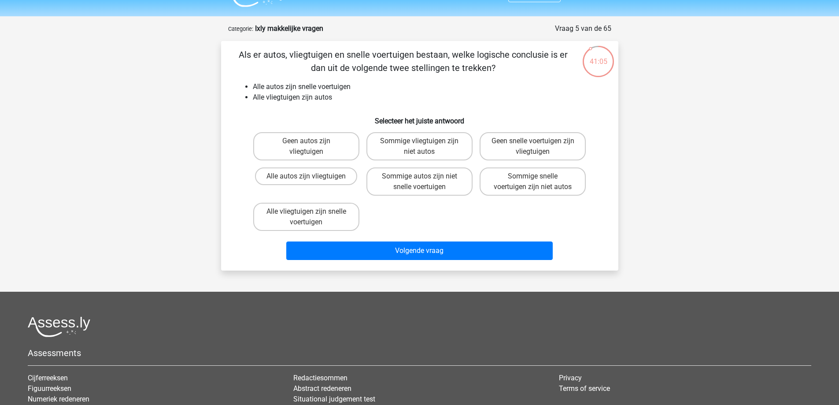
scroll to position [0, 0]
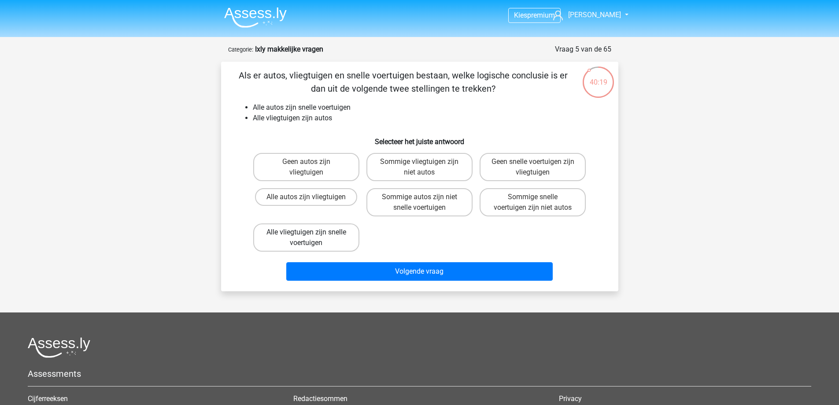
click at [338, 236] on label "Alle vliegtuigen zijn snelle voertuigen" at bounding box center [306, 237] width 106 height 28
click at [312, 236] on input "Alle vliegtuigen zijn snelle voertuigen" at bounding box center [309, 235] width 6 height 6
radio input "true"
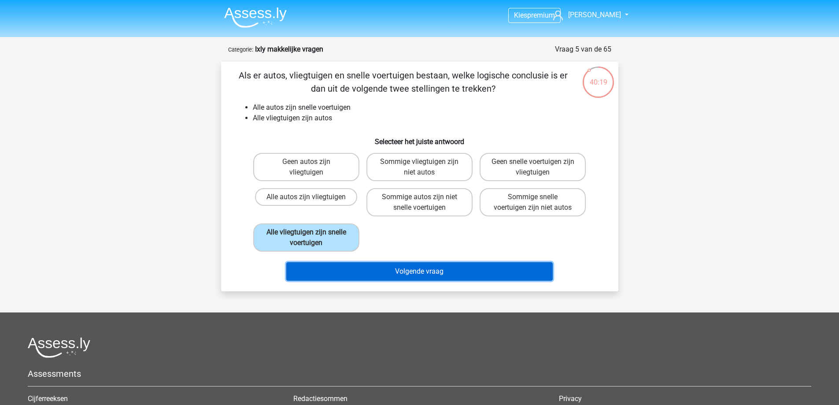
click at [421, 275] on button "Volgende vraag" at bounding box center [419, 271] width 266 height 18
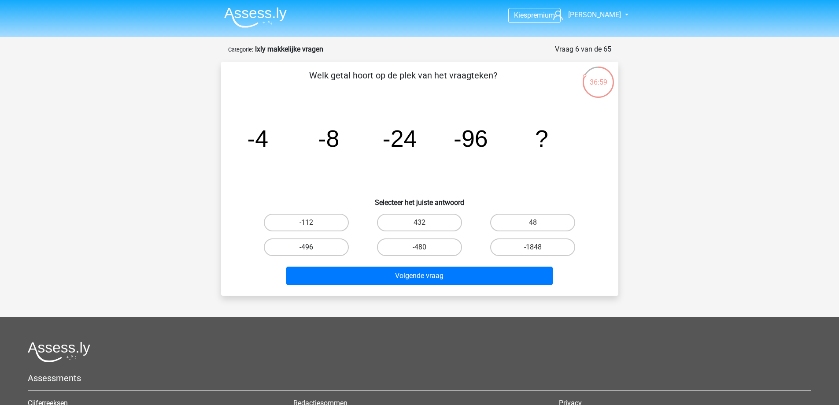
click at [341, 245] on label "-496" at bounding box center [306, 247] width 85 height 18
click at [312, 247] on input "-496" at bounding box center [309, 250] width 6 height 6
radio input "true"
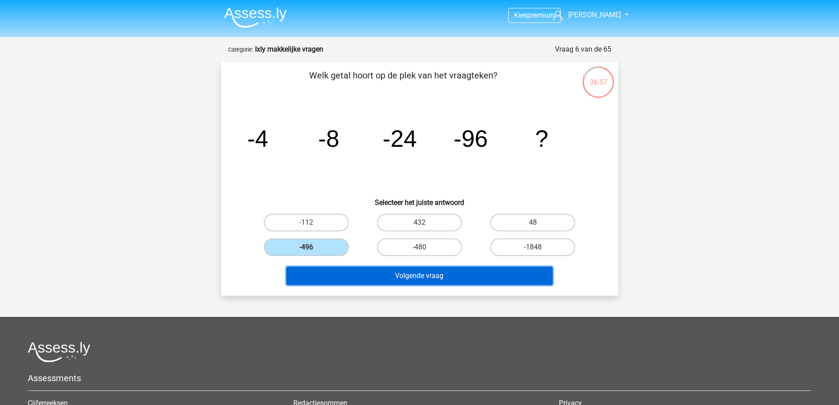
click at [452, 278] on button "Volgende vraag" at bounding box center [419, 275] width 266 height 18
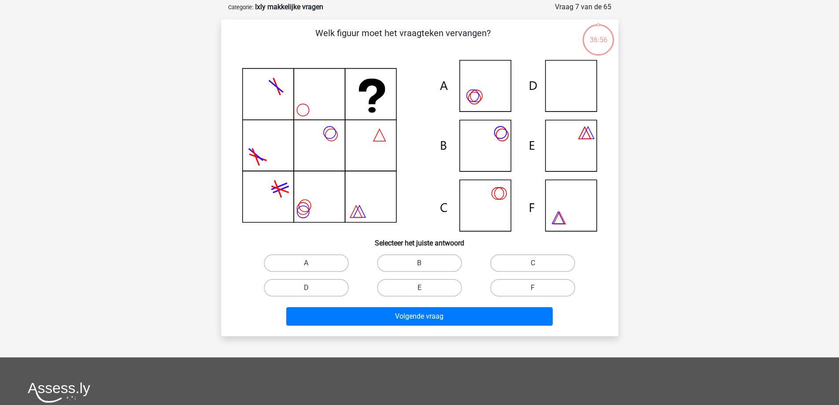
scroll to position [44, 0]
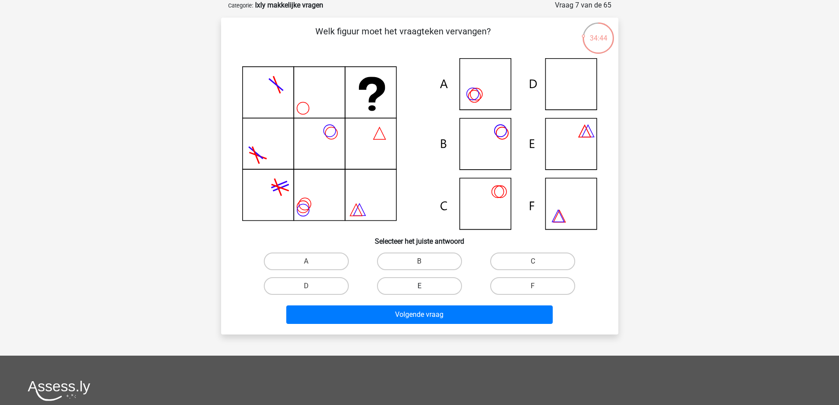
click at [438, 288] on label "E" at bounding box center [419, 286] width 85 height 18
click at [425, 288] on input "E" at bounding box center [422, 289] width 6 height 6
radio input "true"
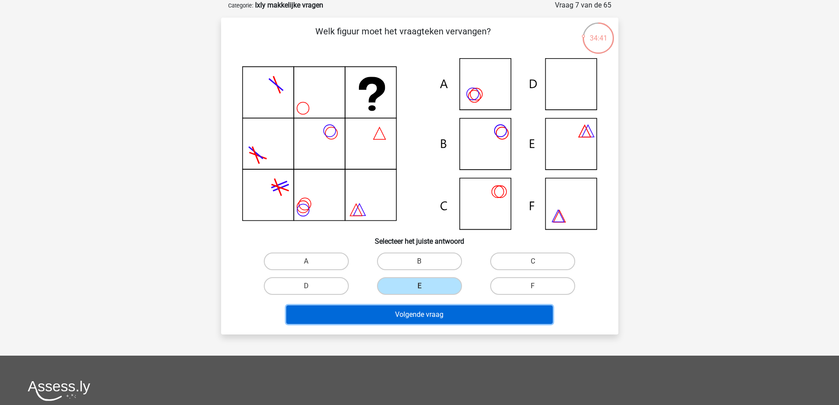
click at [479, 316] on button "Volgende vraag" at bounding box center [419, 314] width 266 height 18
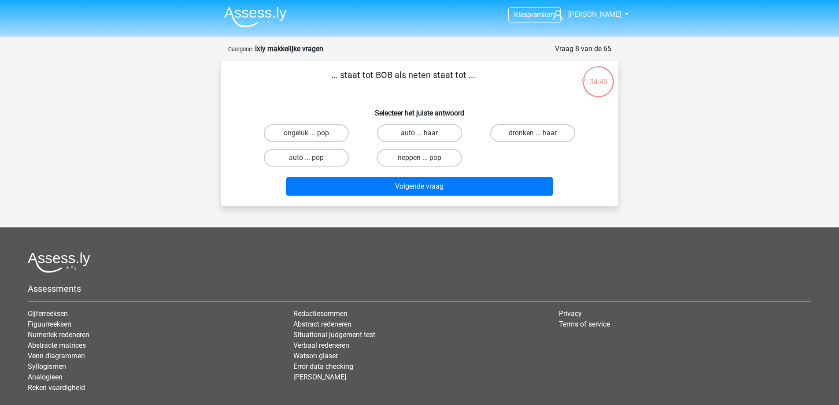
scroll to position [0, 0]
click at [417, 72] on p "... staat tot BOB als neten staat tot ..." at bounding box center [403, 82] width 336 height 26
copy p "neten"
click at [307, 131] on label "ongeluk ... pop" at bounding box center [306, 134] width 85 height 18
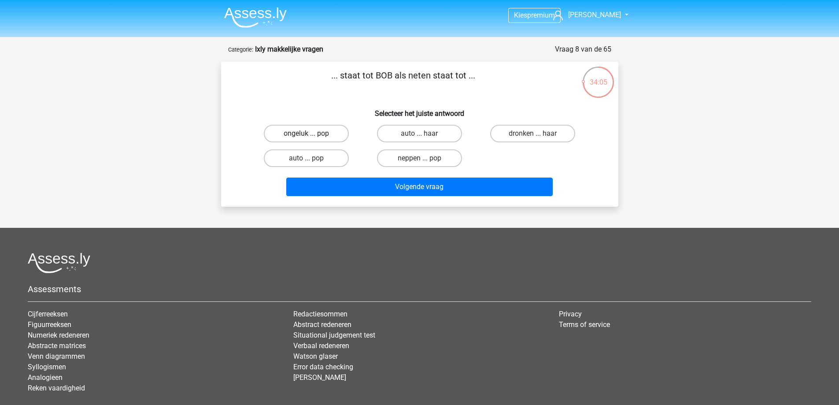
click at [307, 133] on input "ongeluk ... pop" at bounding box center [309, 136] width 6 height 6
radio input "true"
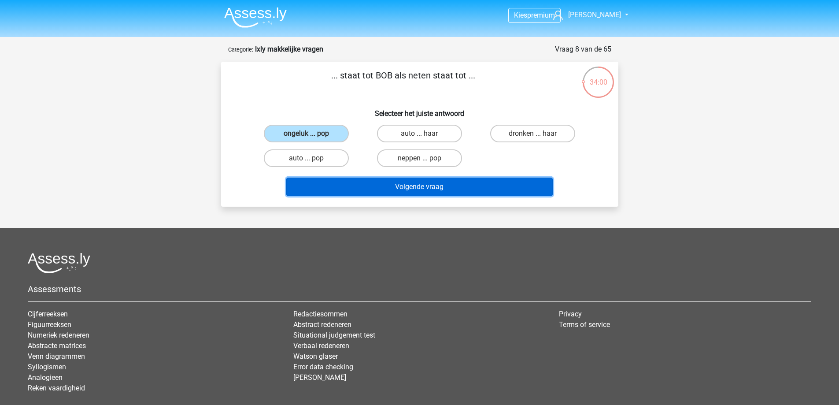
click at [449, 186] on button "Volgende vraag" at bounding box center [419, 186] width 266 height 18
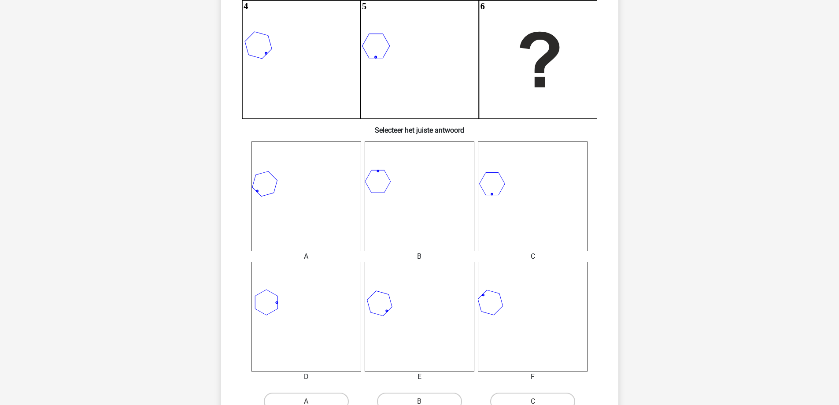
scroll to position [308, 0]
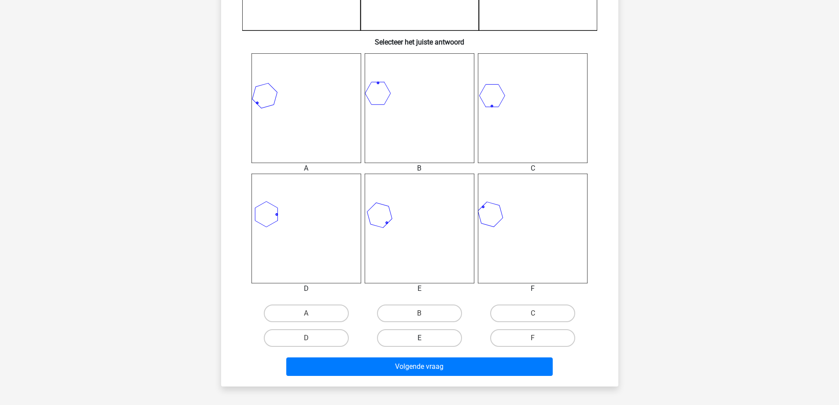
click at [422, 333] on label "E" at bounding box center [419, 338] width 85 height 18
click at [422, 338] on input "E" at bounding box center [422, 341] width 6 height 6
radio input "true"
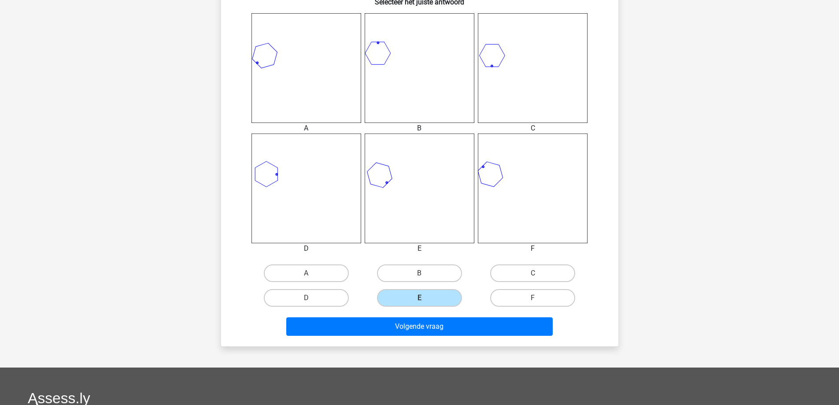
scroll to position [396, 0]
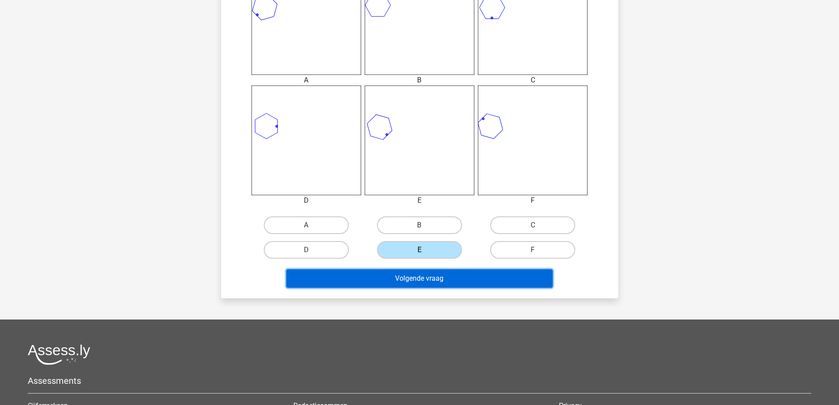
click at [443, 275] on button "Volgende vraag" at bounding box center [419, 278] width 266 height 18
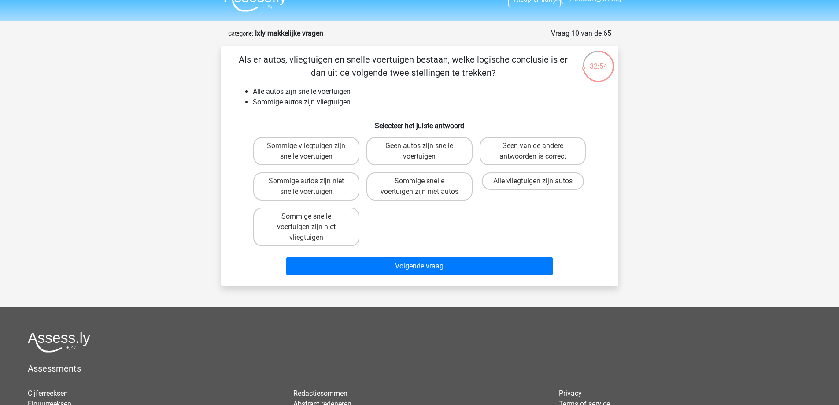
scroll to position [0, 0]
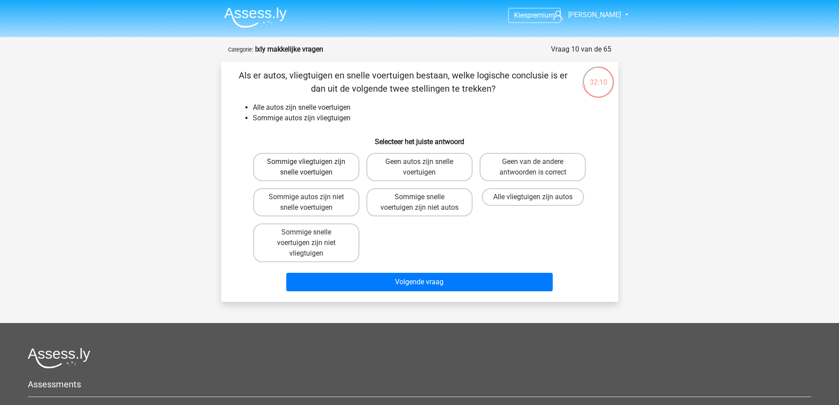
click at [340, 169] on label "Sommige vliegtuigen zijn snelle voertuigen" at bounding box center [306, 167] width 106 height 28
click at [312, 167] on input "Sommige vliegtuigen zijn snelle voertuigen" at bounding box center [309, 165] width 6 height 6
radio input "true"
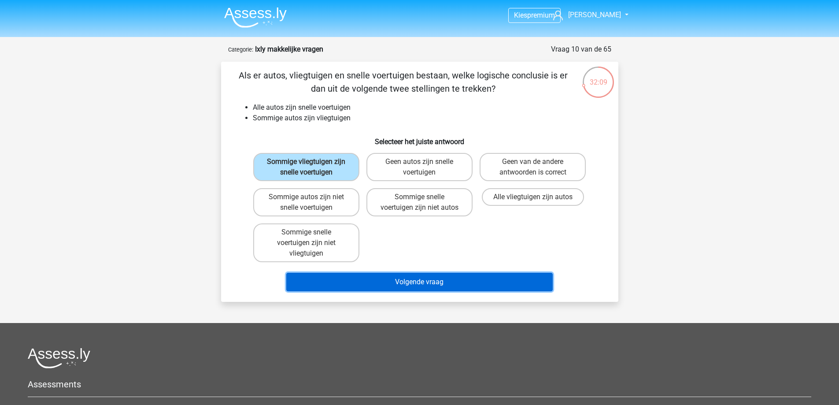
click at [434, 275] on button "Volgende vraag" at bounding box center [419, 282] width 266 height 18
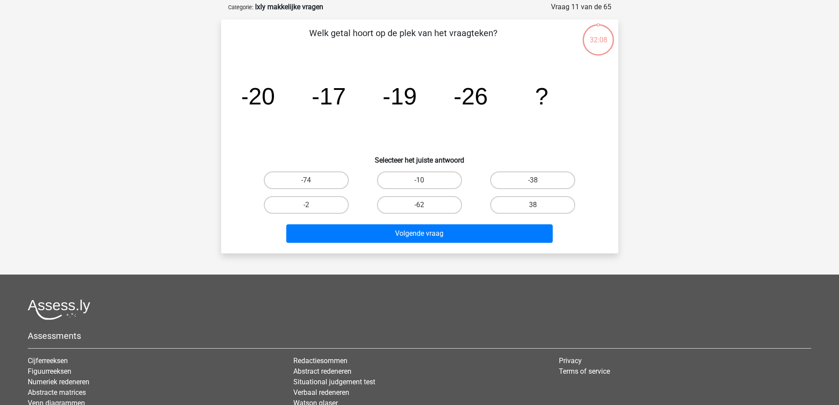
scroll to position [44, 0]
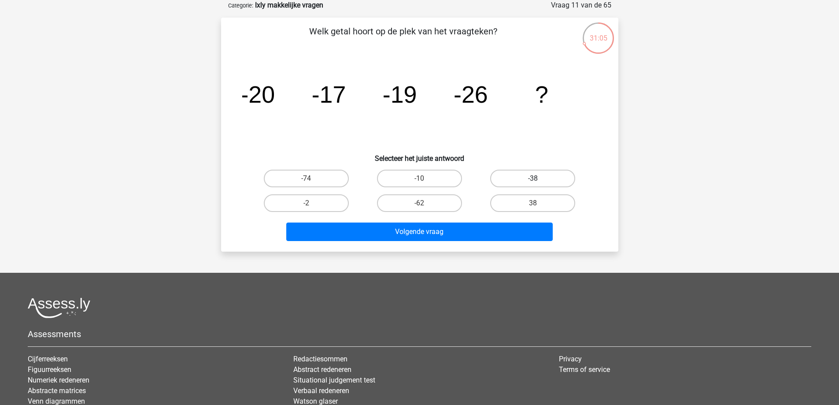
click at [536, 183] on input "-38" at bounding box center [536, 181] width 6 height 6
radio input "true"
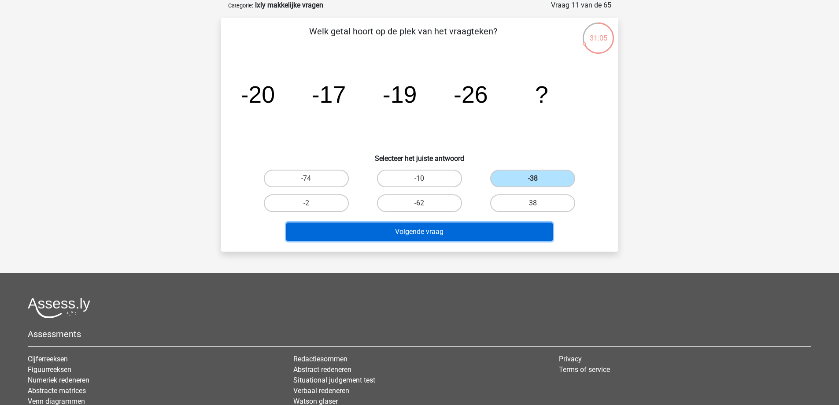
click at [492, 229] on button "Volgende vraag" at bounding box center [419, 231] width 266 height 18
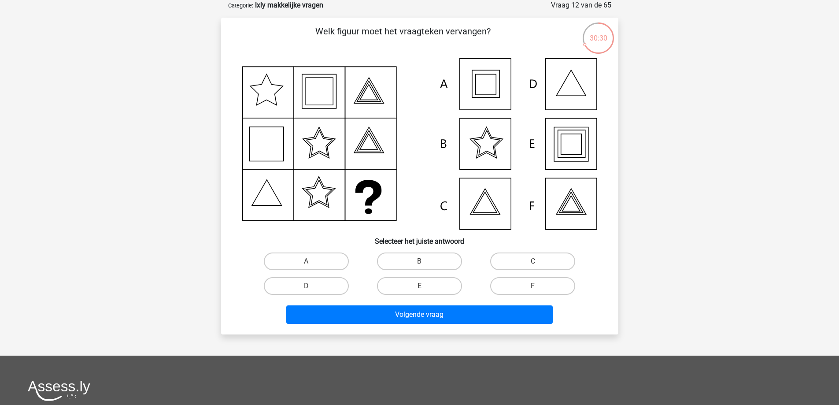
click at [309, 262] on input "A" at bounding box center [309, 264] width 6 height 6
radio input "true"
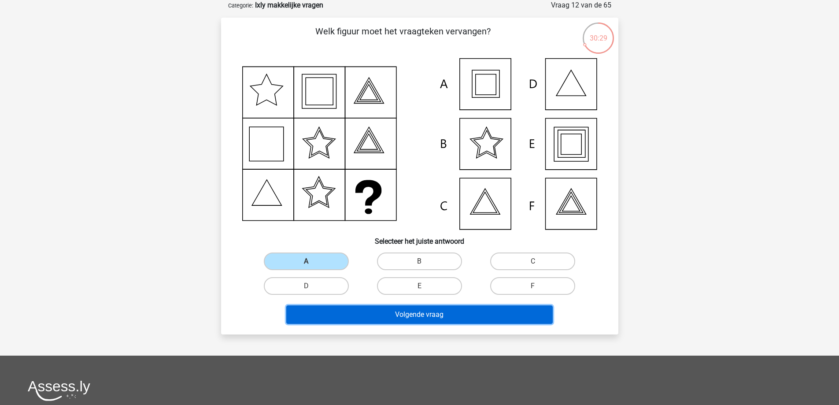
click at [445, 311] on button "Volgende vraag" at bounding box center [419, 314] width 266 height 18
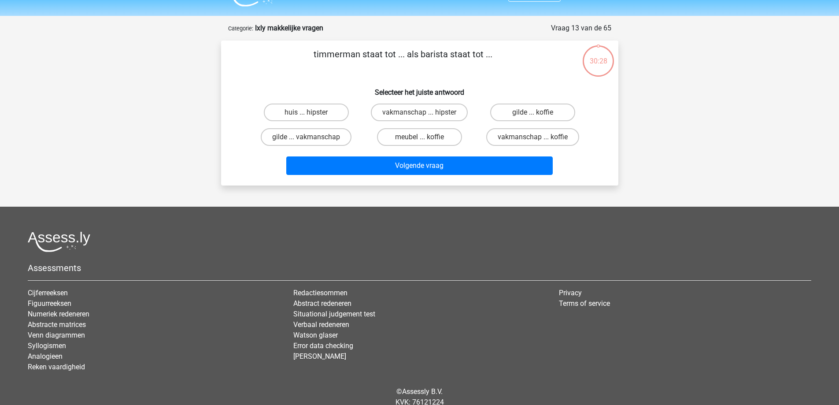
scroll to position [0, 0]
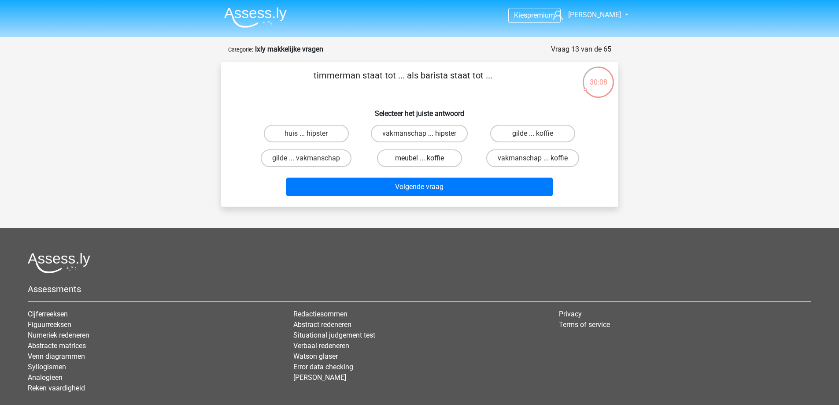
click at [421, 157] on label "meubel ... koffie" at bounding box center [419, 158] width 85 height 18
click at [421, 158] on input "meubel ... koffie" at bounding box center [422, 161] width 6 height 6
radio input "true"
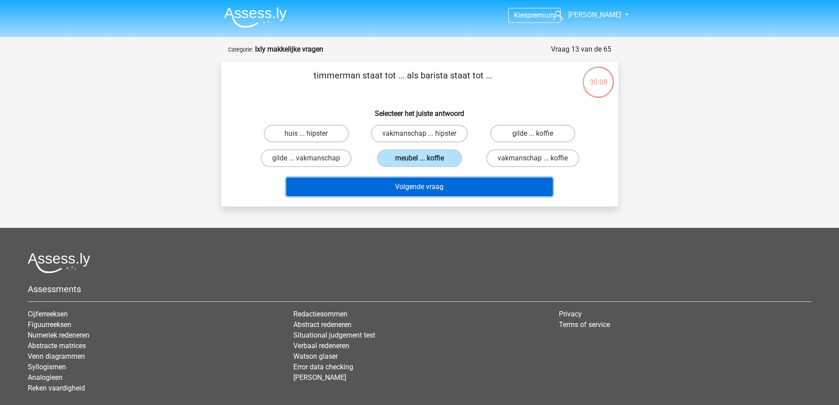
click at [454, 189] on button "Volgende vraag" at bounding box center [419, 186] width 266 height 18
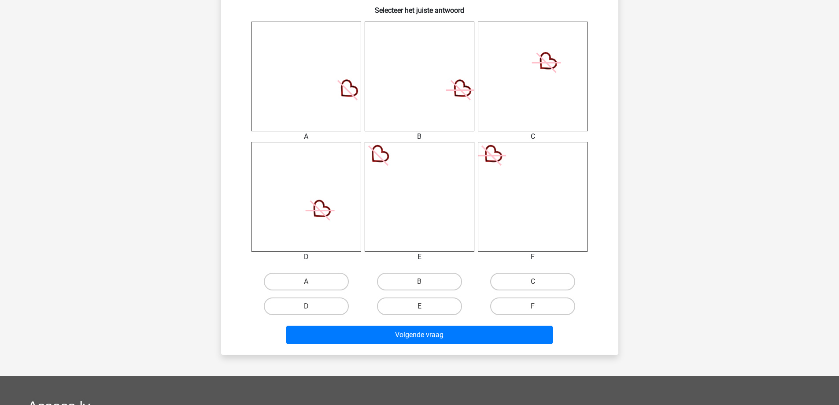
scroll to position [352, 0]
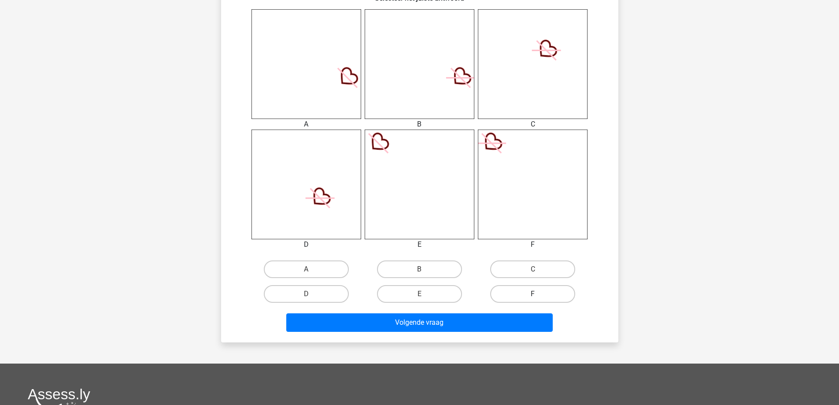
click at [525, 288] on label "F" at bounding box center [532, 294] width 85 height 18
click at [533, 294] on input "F" at bounding box center [536, 297] width 6 height 6
radio input "true"
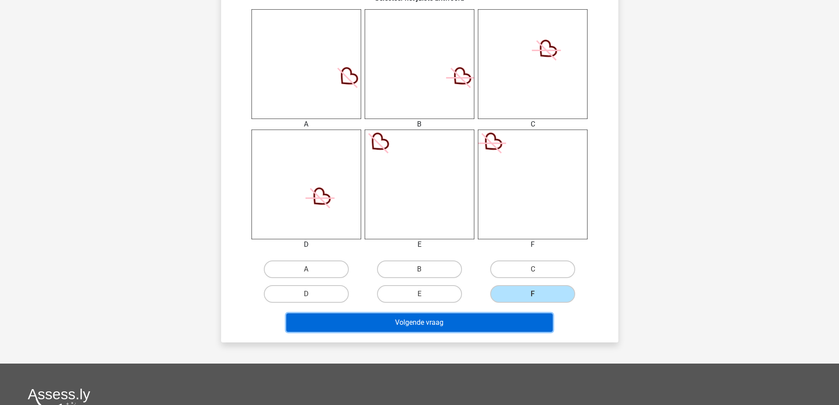
click at [492, 321] on button "Volgende vraag" at bounding box center [419, 322] width 266 height 18
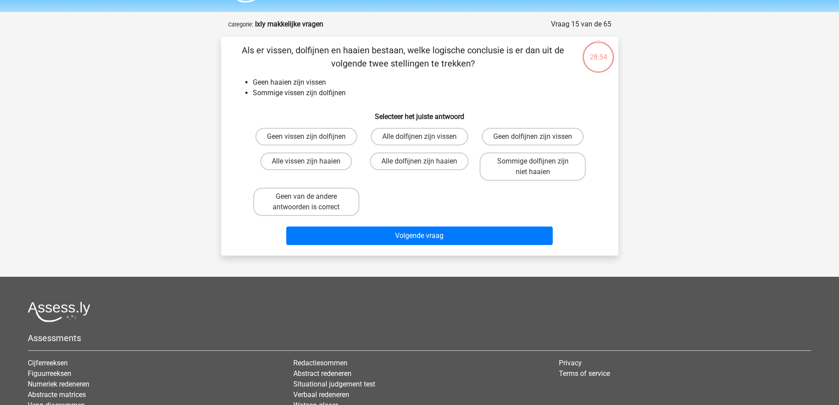
scroll to position [0, 0]
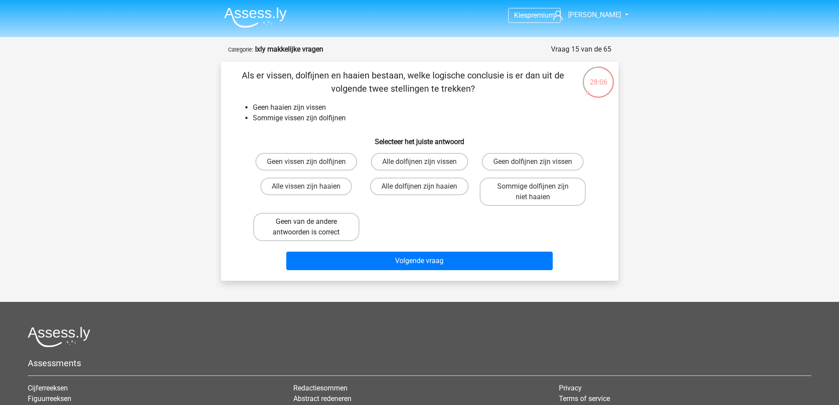
click at [329, 226] on label "Geen van de andere antwoorden is correct" at bounding box center [306, 227] width 106 height 28
click at [312, 226] on input "Geen van de andere antwoorden is correct" at bounding box center [309, 225] width 6 height 6
radio input "true"
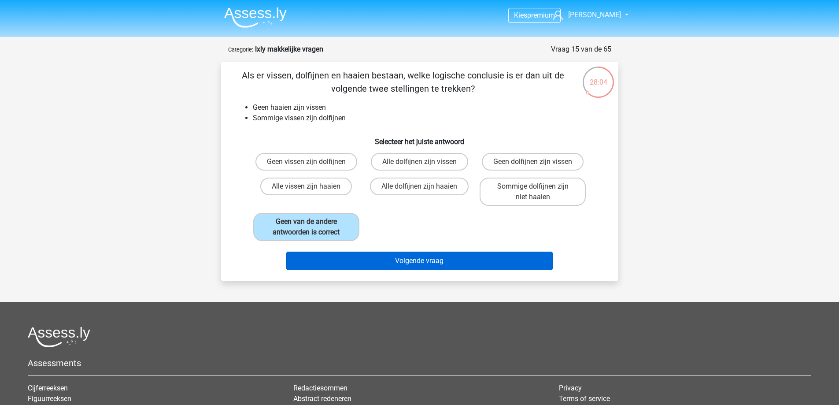
drag, startPoint x: 425, startPoint y: 246, endPoint x: 428, endPoint y: 256, distance: 10.8
click at [426, 252] on div "Volgende vraag" at bounding box center [419, 258] width 369 height 29
click at [428, 260] on button "Volgende vraag" at bounding box center [419, 260] width 266 height 18
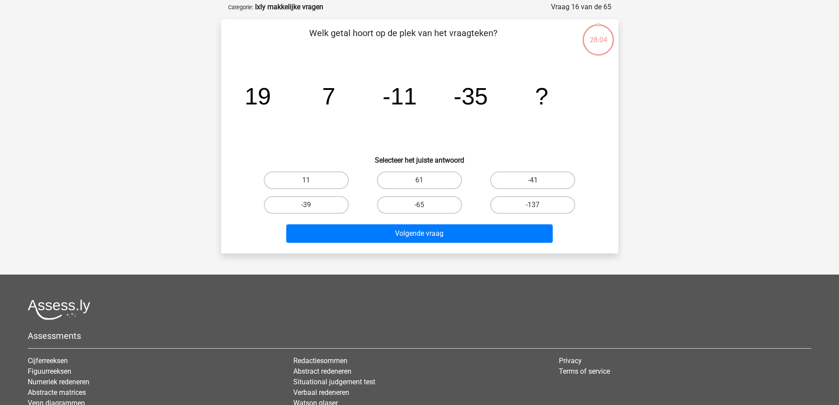
scroll to position [44, 0]
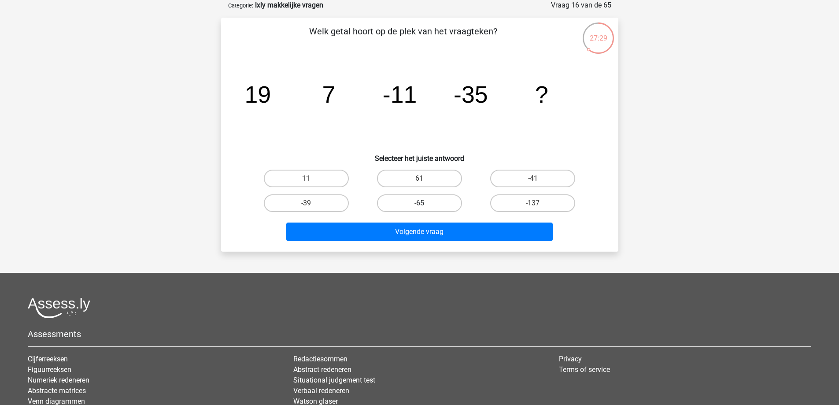
click at [445, 196] on label "-65" at bounding box center [419, 203] width 85 height 18
click at [425, 203] on input "-65" at bounding box center [422, 206] width 6 height 6
radio input "true"
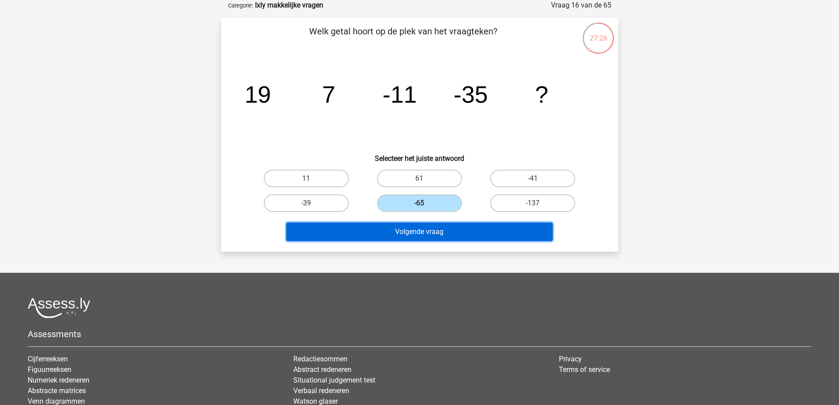
click at [445, 229] on button "Volgende vraag" at bounding box center [419, 231] width 266 height 18
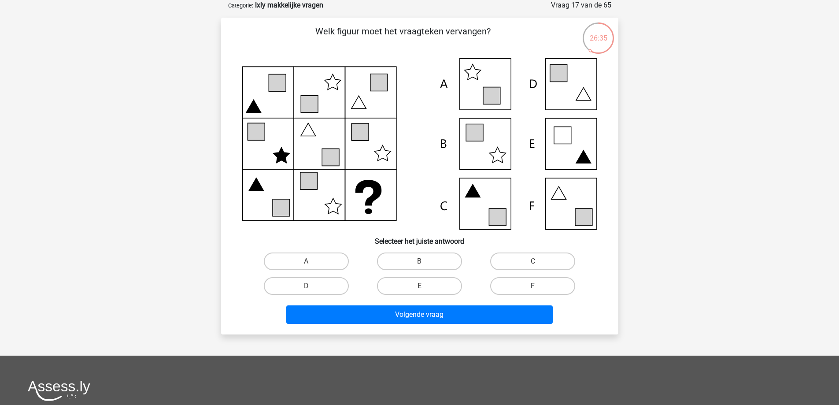
click at [539, 287] on label "F" at bounding box center [532, 286] width 85 height 18
click at [539, 287] on input "F" at bounding box center [536, 289] width 6 height 6
radio input "true"
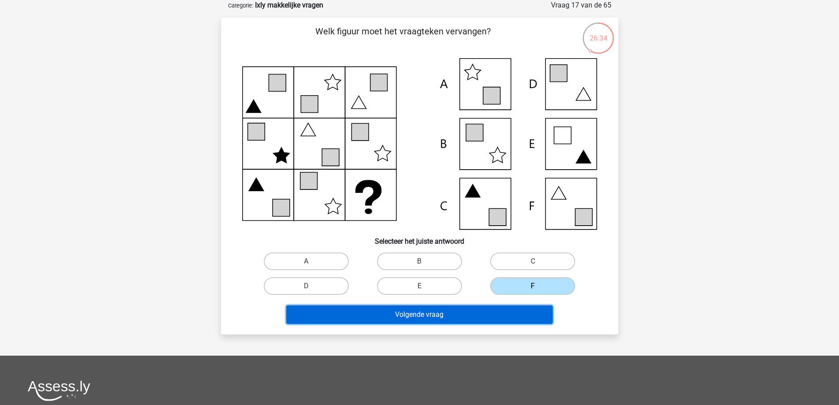
click at [528, 314] on button "Volgende vraag" at bounding box center [419, 314] width 266 height 18
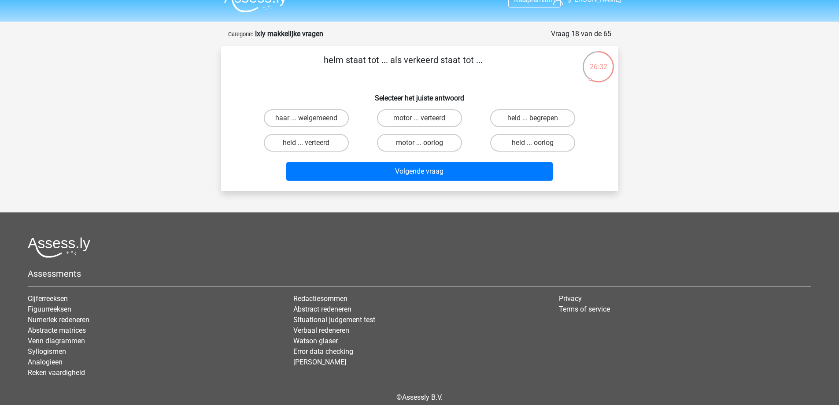
scroll to position [0, 0]
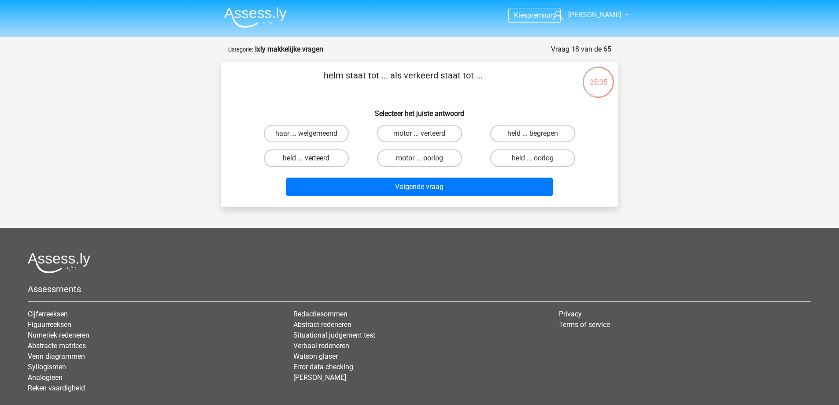
click at [330, 160] on label "held ... verteerd" at bounding box center [306, 158] width 85 height 18
click at [312, 160] on input "held ... verteerd" at bounding box center [309, 161] width 6 height 6
radio input "true"
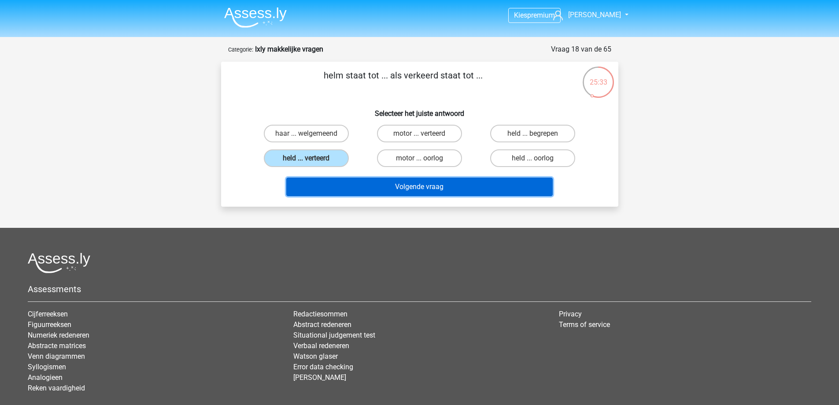
click at [455, 185] on button "Volgende vraag" at bounding box center [419, 186] width 266 height 18
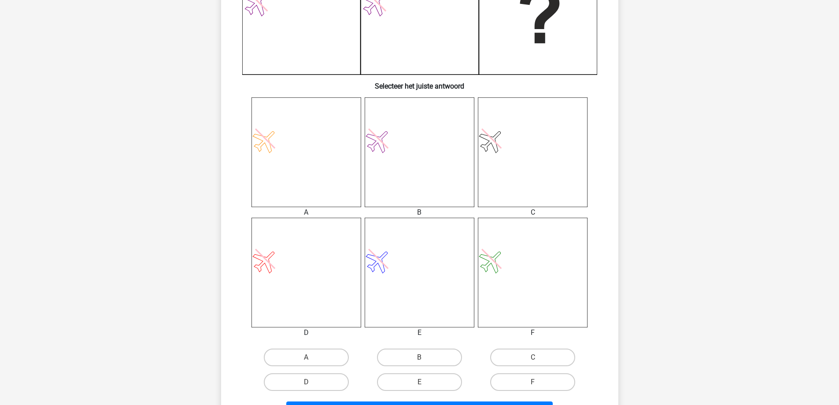
scroll to position [308, 0]
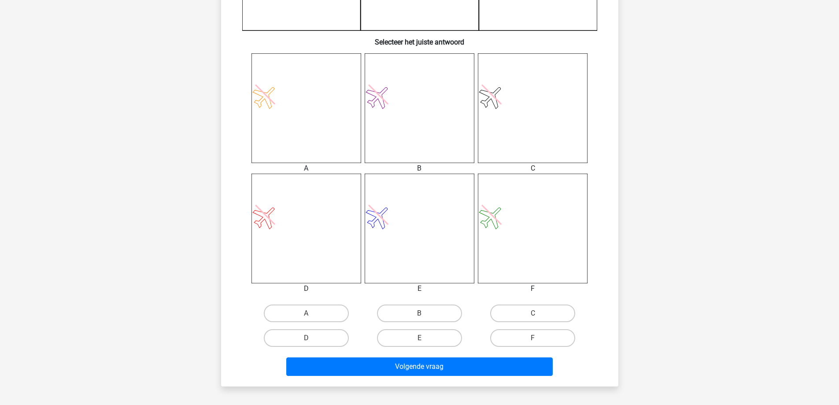
click at [533, 316] on input "C" at bounding box center [536, 316] width 6 height 6
radio input "true"
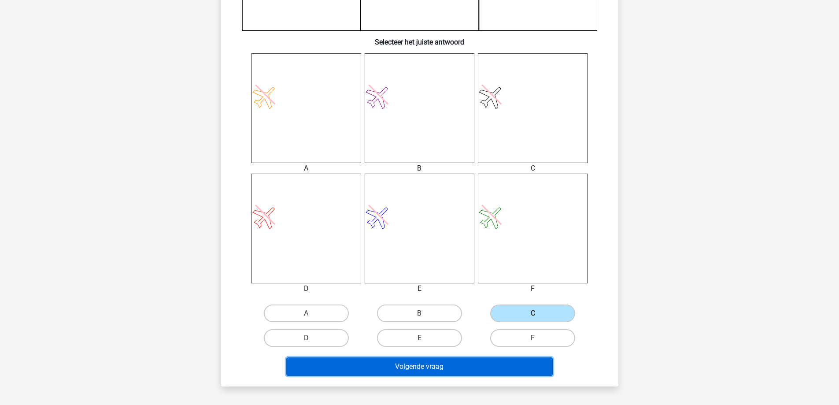
click at [524, 371] on button "Volgende vraag" at bounding box center [419, 366] width 266 height 18
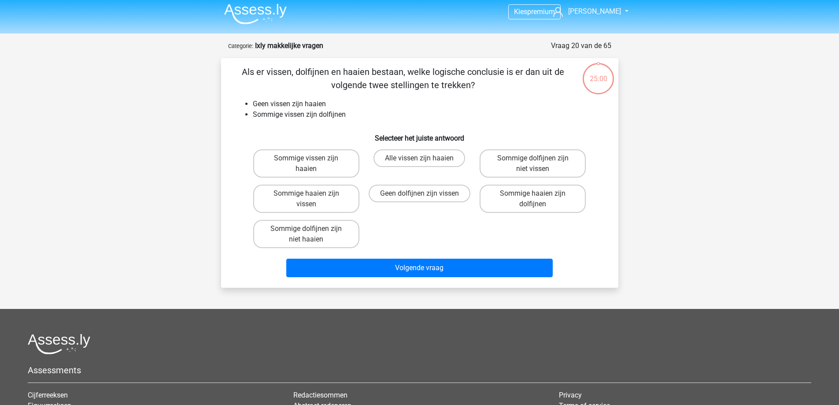
scroll to position [0, 0]
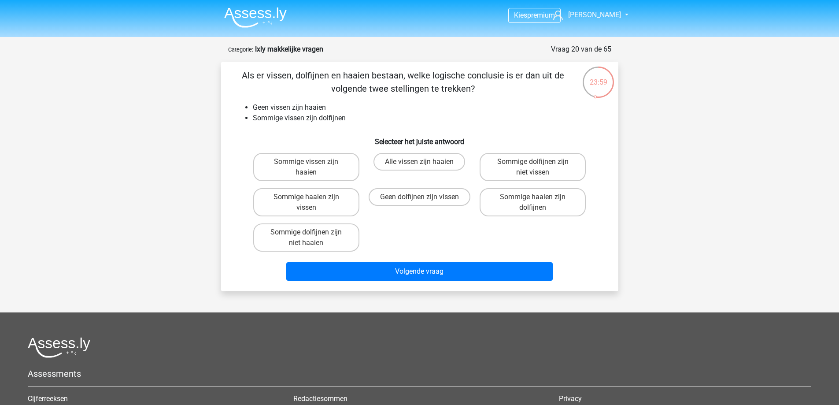
click at [319, 116] on li "Sommige vissen zijn dolfijnen" at bounding box center [428, 118] width 351 height 11
click at [194, 162] on div "Kies premium Jeroen [EMAIL_ADDRESS][DOMAIN_NAME]" at bounding box center [419, 272] width 839 height 545
drag, startPoint x: 347, startPoint y: 119, endPoint x: 249, endPoint y: 111, distance: 98.2
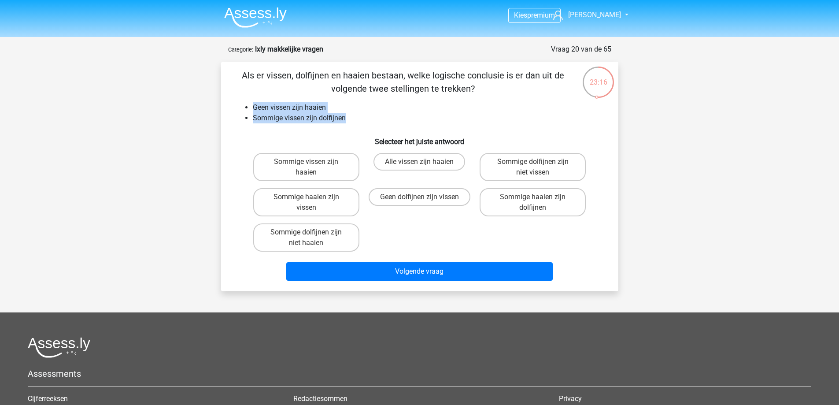
click at [249, 111] on ul "Geen vissen zijn haaien Sommige vissen zijn dolfijnen" at bounding box center [419, 112] width 369 height 21
click at [272, 111] on li "Geen vissen zijn haaien" at bounding box center [428, 107] width 351 height 11
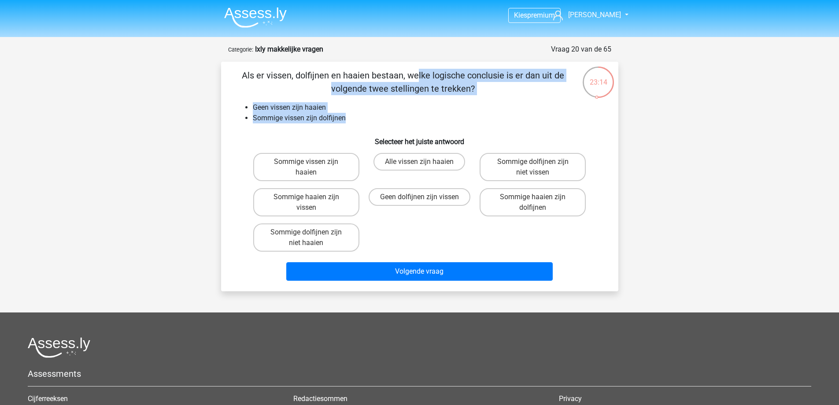
drag, startPoint x: 241, startPoint y: 72, endPoint x: 325, endPoint y: 118, distance: 95.6
click at [351, 118] on div "Als er vissen, dolfijnen en haaien bestaan, welke logische conclusie is er dan …" at bounding box center [420, 176] width 390 height 215
copy div "Als er vissen, dolfijnen en haaien bestaan, welke logische conclusie is er dan …"
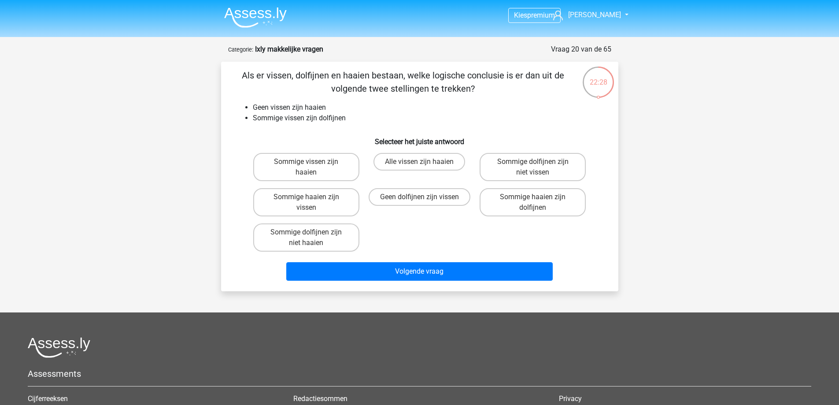
click at [678, 172] on div "Kies premium Jeroen [EMAIL_ADDRESS][DOMAIN_NAME]" at bounding box center [419, 272] width 839 height 545
click at [572, 171] on label "Sommige dolfijnen zijn niet vissen" at bounding box center [533, 167] width 106 height 28
click at [539, 167] on input "Sommige dolfijnen zijn niet vissen" at bounding box center [536, 165] width 6 height 6
radio input "true"
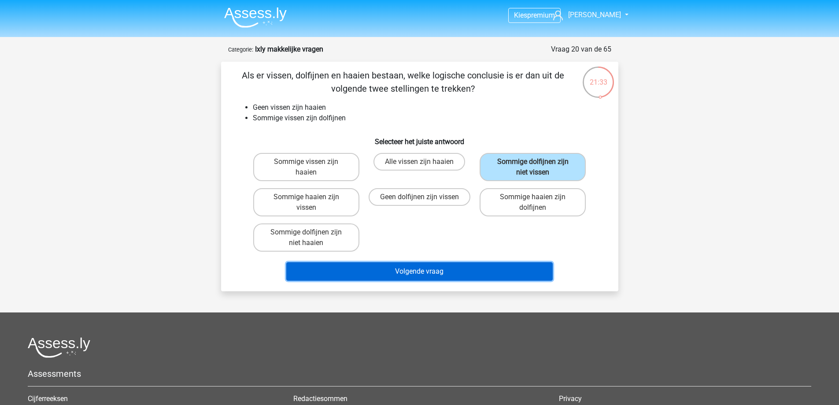
click at [487, 273] on button "Volgende vraag" at bounding box center [419, 271] width 266 height 18
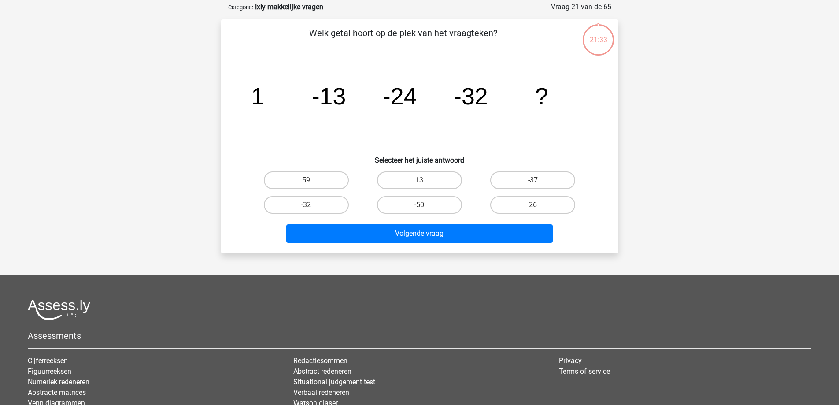
scroll to position [44, 0]
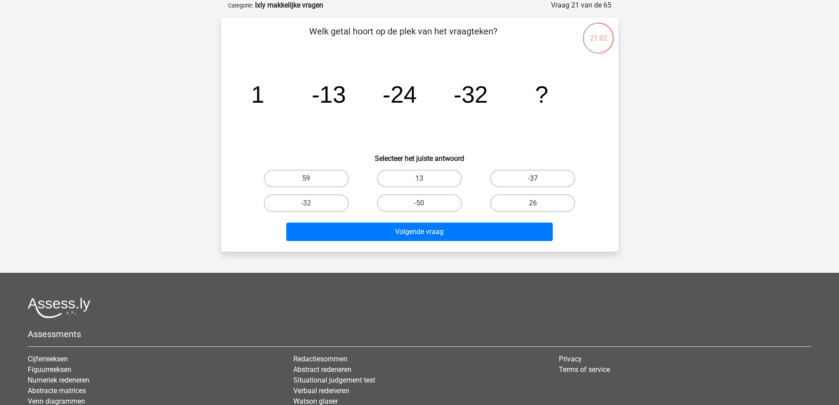
click at [543, 170] on label "-37" at bounding box center [532, 179] width 85 height 18
click at [539, 178] on input "-37" at bounding box center [536, 181] width 6 height 6
radio input "true"
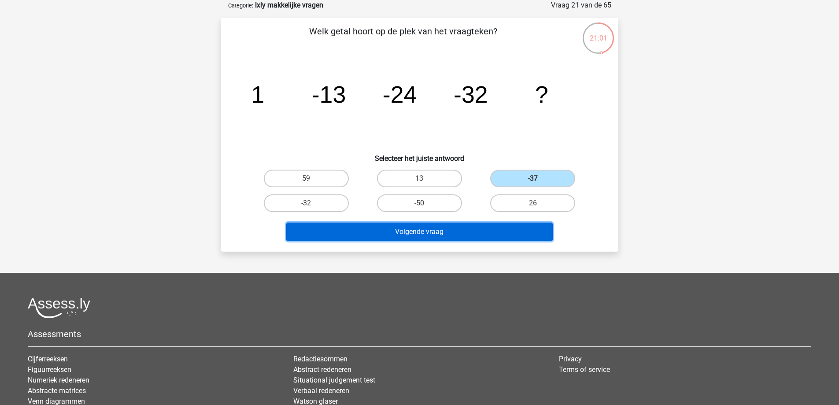
click at [503, 237] on button "Volgende vraag" at bounding box center [419, 231] width 266 height 18
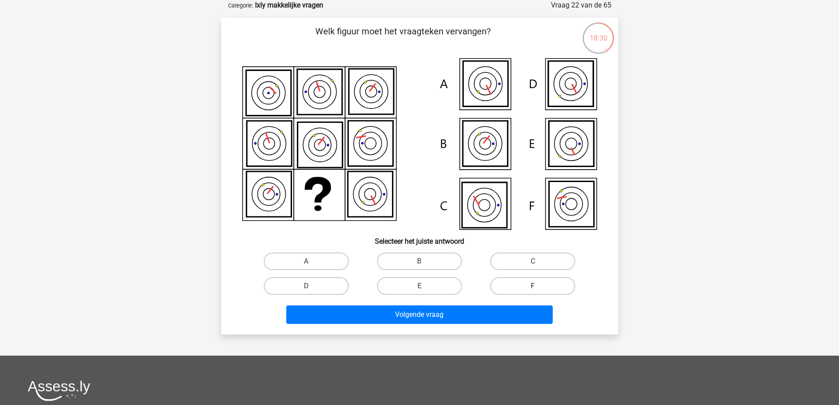
click at [535, 283] on label "F" at bounding box center [532, 286] width 85 height 18
click at [535, 286] on input "F" at bounding box center [536, 289] width 6 height 6
radio input "true"
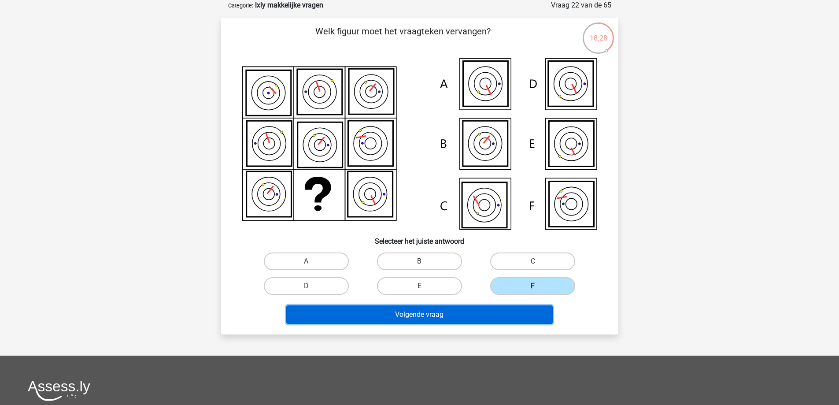
click at [446, 317] on button "Volgende vraag" at bounding box center [419, 314] width 266 height 18
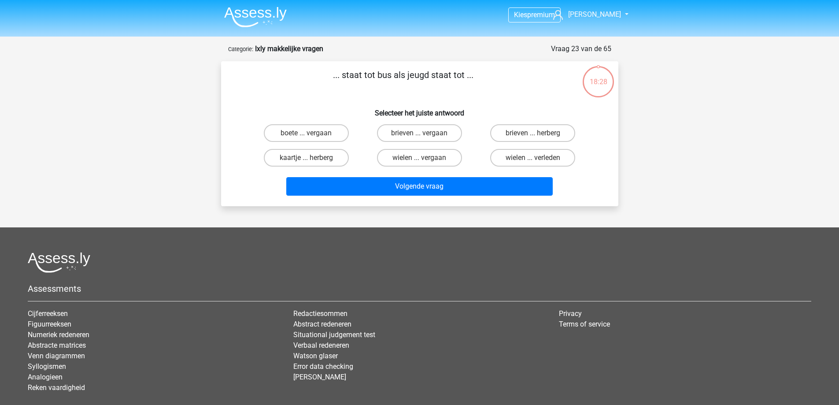
scroll to position [0, 0]
click at [551, 138] on label "brieven ... herberg" at bounding box center [532, 134] width 85 height 18
click at [539, 138] on input "brieven ... herberg" at bounding box center [536, 136] width 6 height 6
radio input "true"
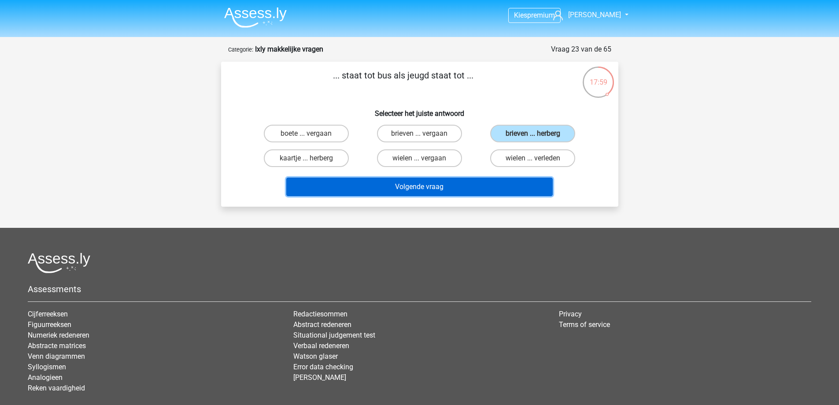
click at [492, 181] on button "Volgende vraag" at bounding box center [419, 186] width 266 height 18
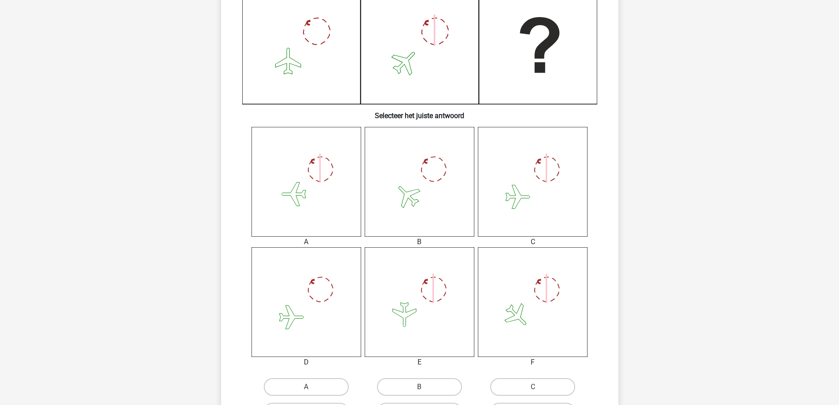
scroll to position [308, 0]
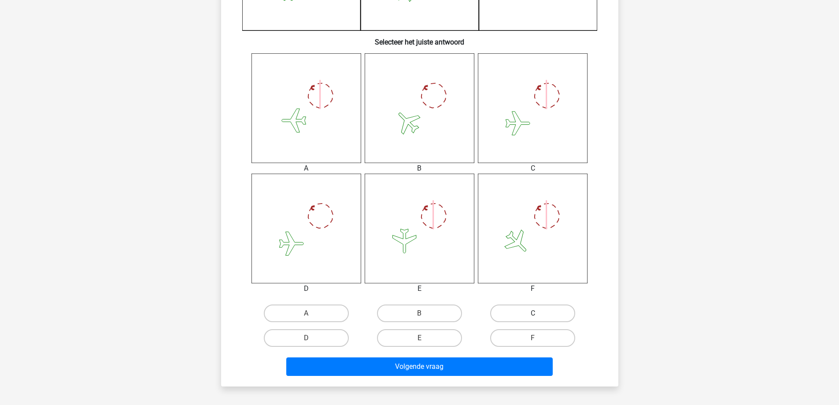
click at [546, 315] on label "C" at bounding box center [532, 313] width 85 height 18
click at [539, 315] on input "C" at bounding box center [536, 316] width 6 height 6
radio input "true"
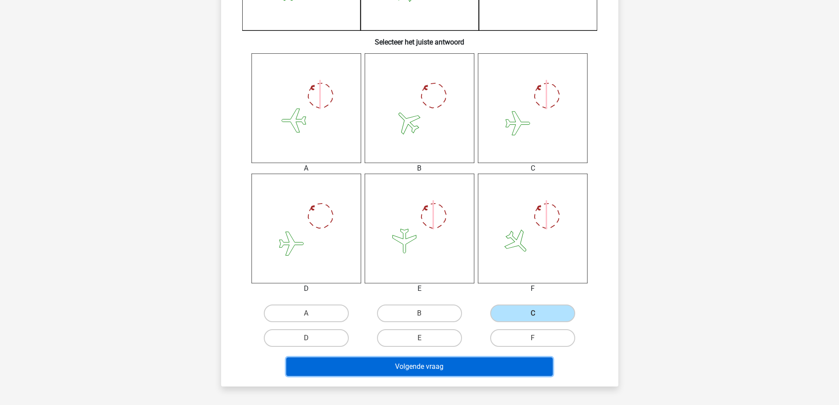
click at [507, 364] on button "Volgende vraag" at bounding box center [419, 366] width 266 height 18
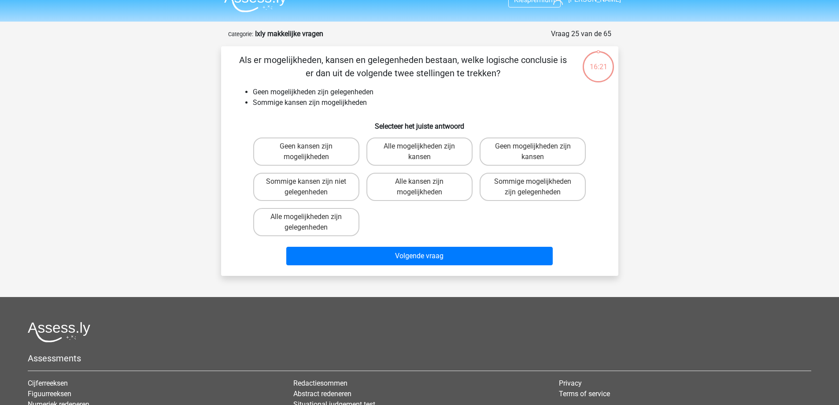
scroll to position [0, 0]
